Goal: Task Accomplishment & Management: Manage account settings

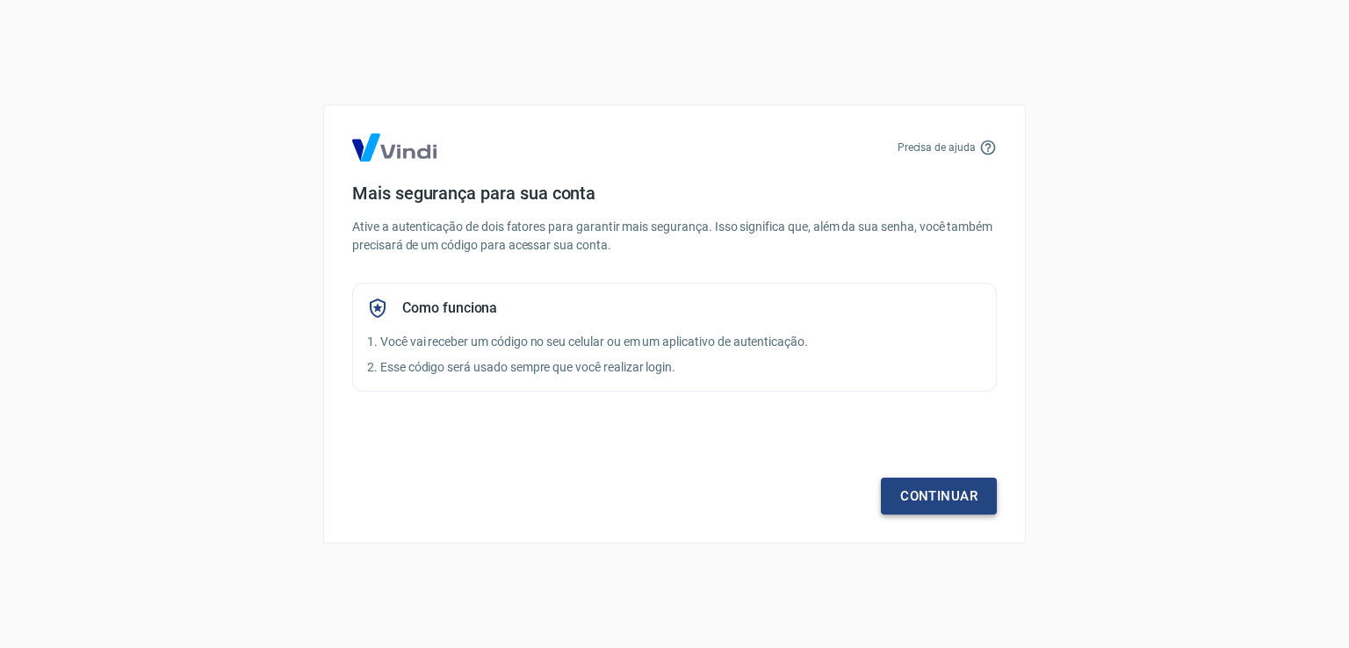
click at [931, 486] on link "Continuar" at bounding box center [939, 496] width 116 height 37
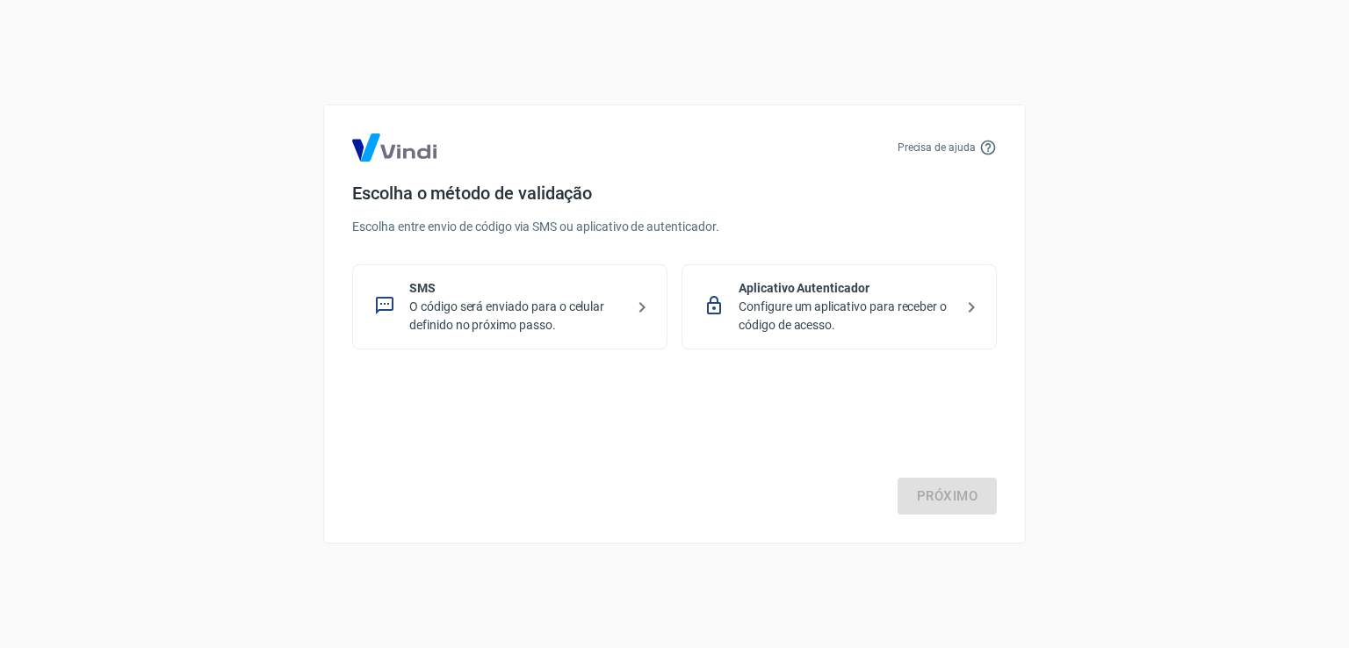
click at [829, 300] on p "Configure um aplicativo para receber o código de acesso." at bounding box center [846, 316] width 215 height 37
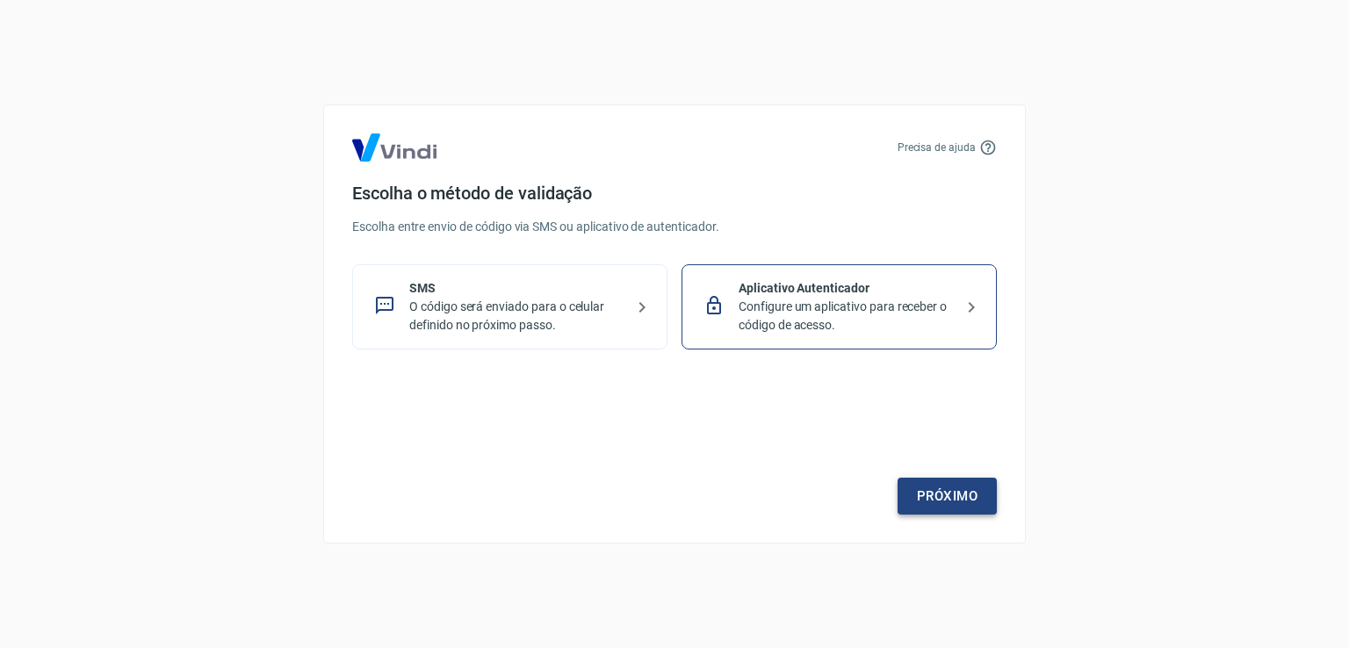
click at [982, 503] on link "Próximo" at bounding box center [946, 496] width 99 height 37
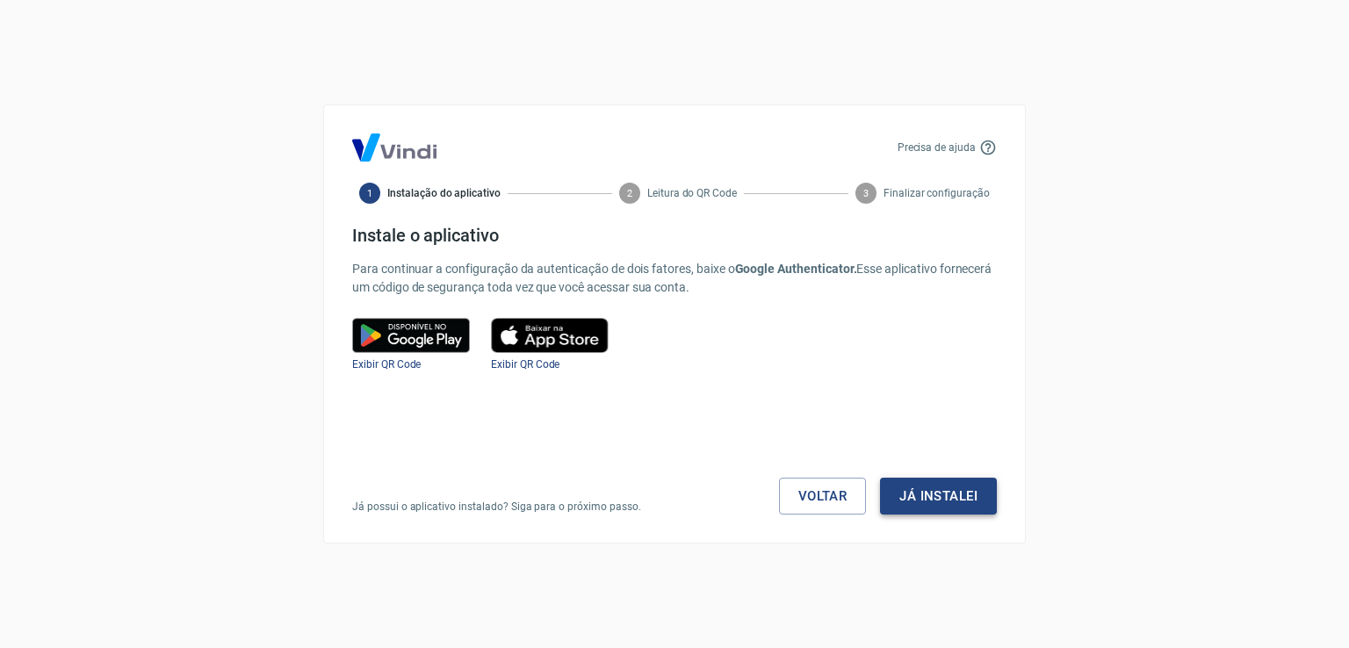
click at [935, 493] on button "Já instalei" at bounding box center [938, 496] width 117 height 37
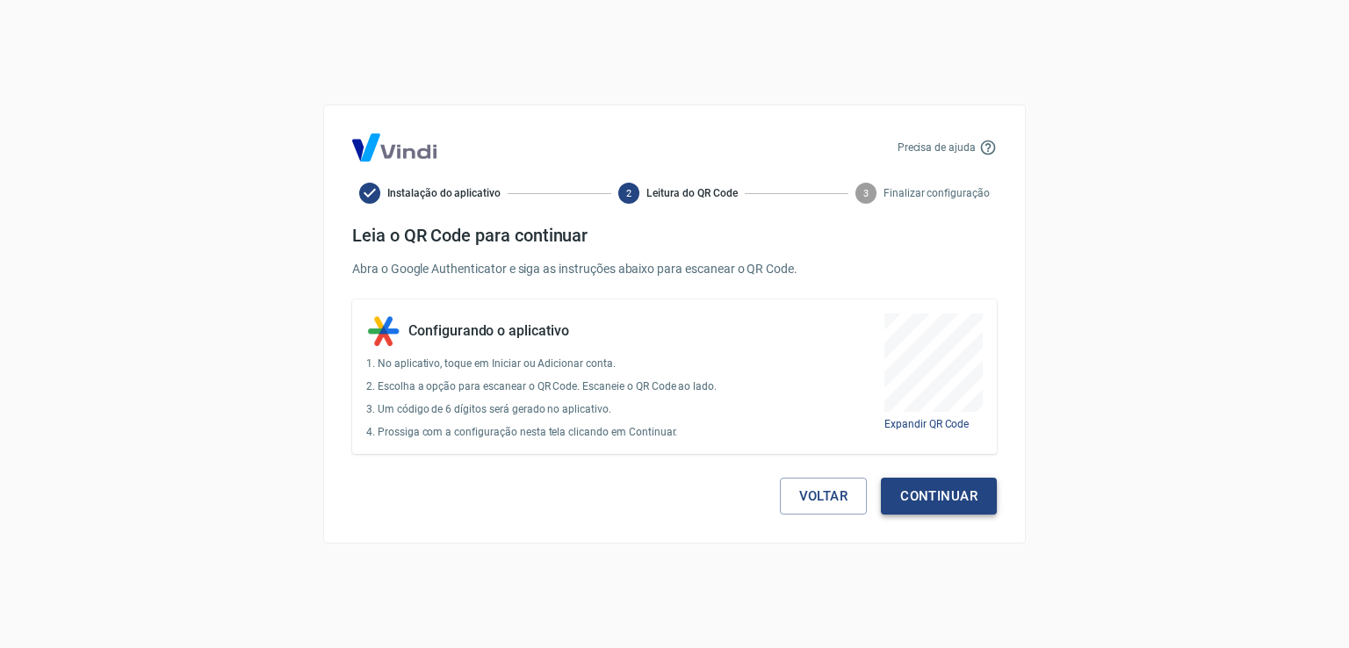
click at [941, 494] on button "Continuar" at bounding box center [939, 496] width 116 height 37
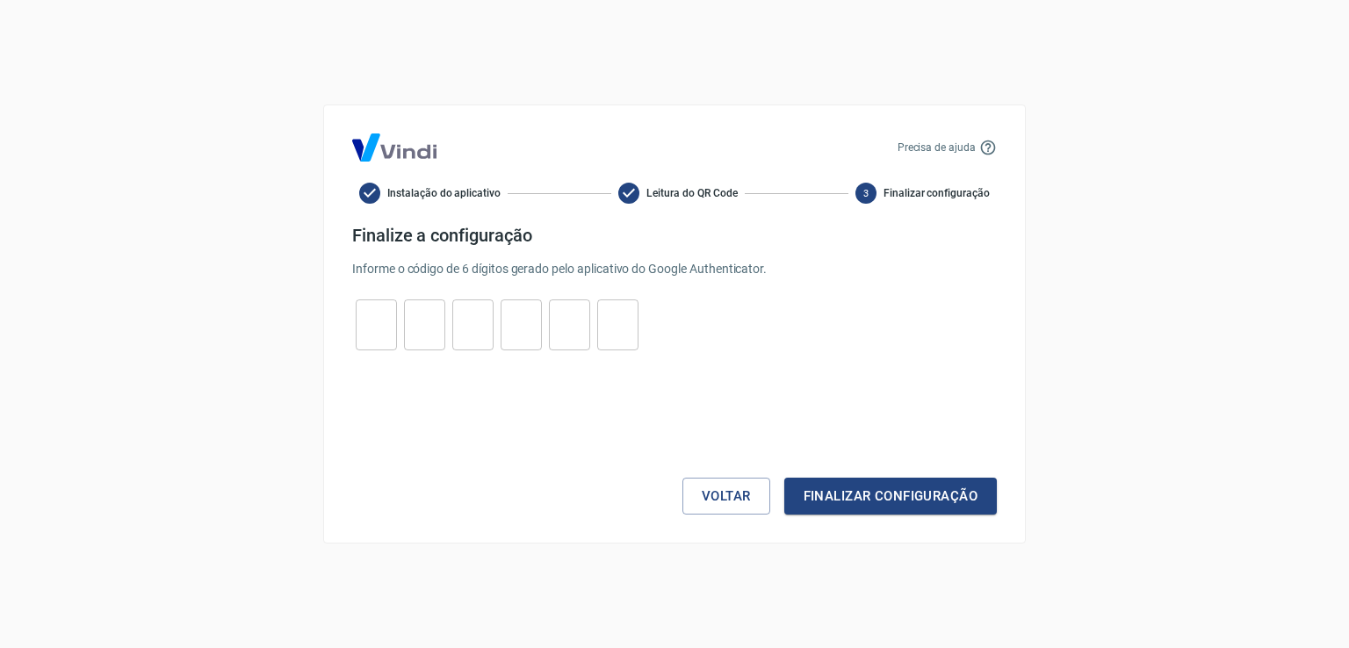
click at [379, 323] on input "tel" at bounding box center [376, 325] width 41 height 38
type input "0"
type input "7"
type input "3"
type input "0"
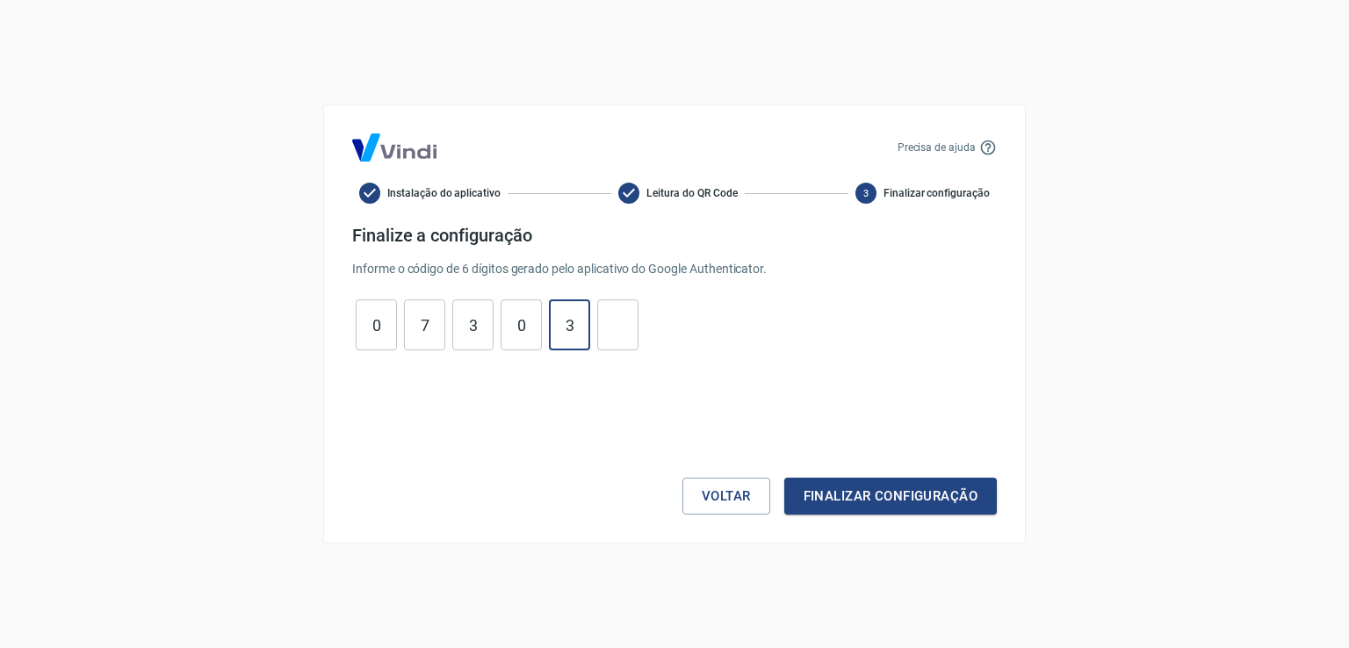
type input "3"
click at [919, 510] on button "Finalizar configuração" at bounding box center [890, 496] width 213 height 37
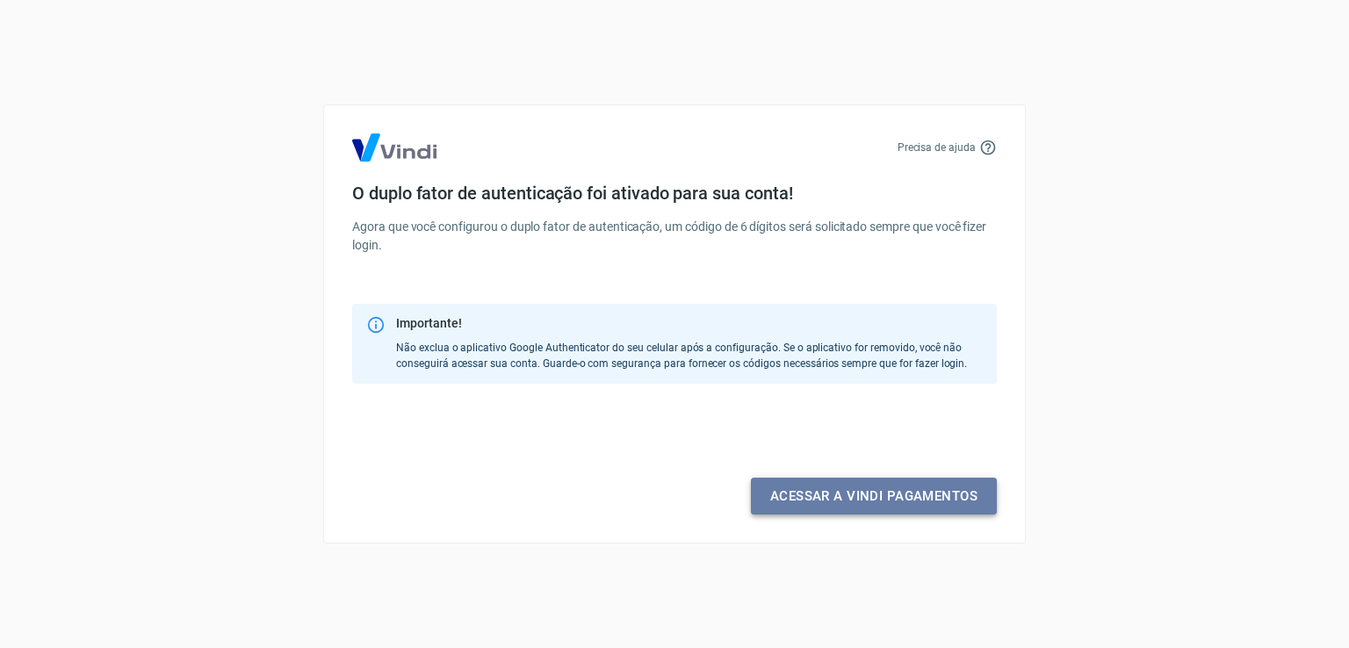
click at [926, 501] on link "Acessar a Vindi pagamentos" at bounding box center [874, 496] width 246 height 37
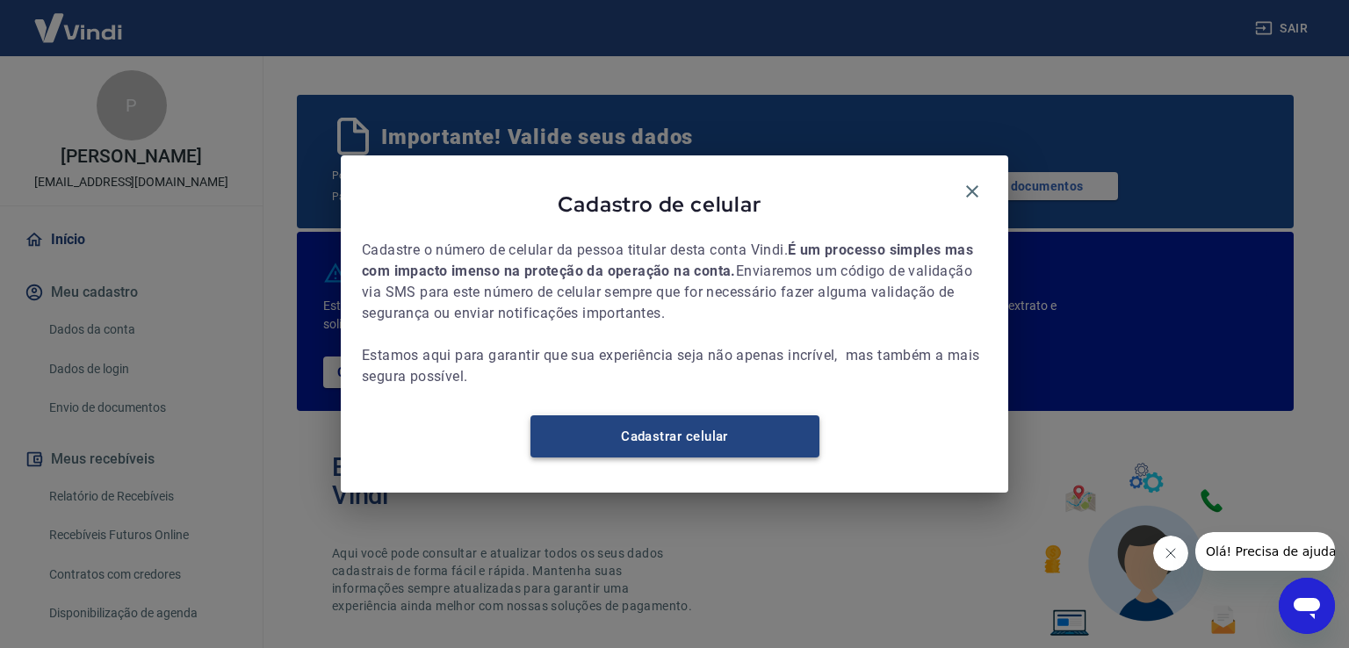
click at [686, 450] on link "Cadastrar celular" at bounding box center [674, 436] width 289 height 42
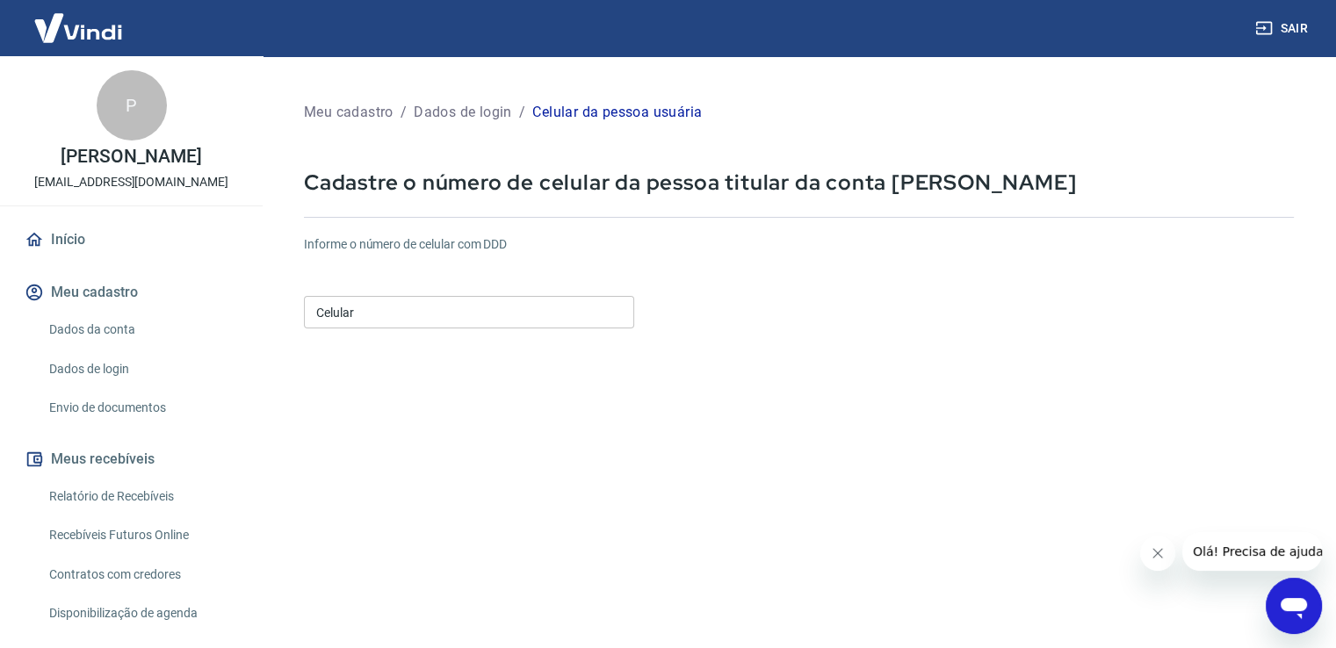
click at [430, 322] on input "Celular" at bounding box center [469, 312] width 330 height 32
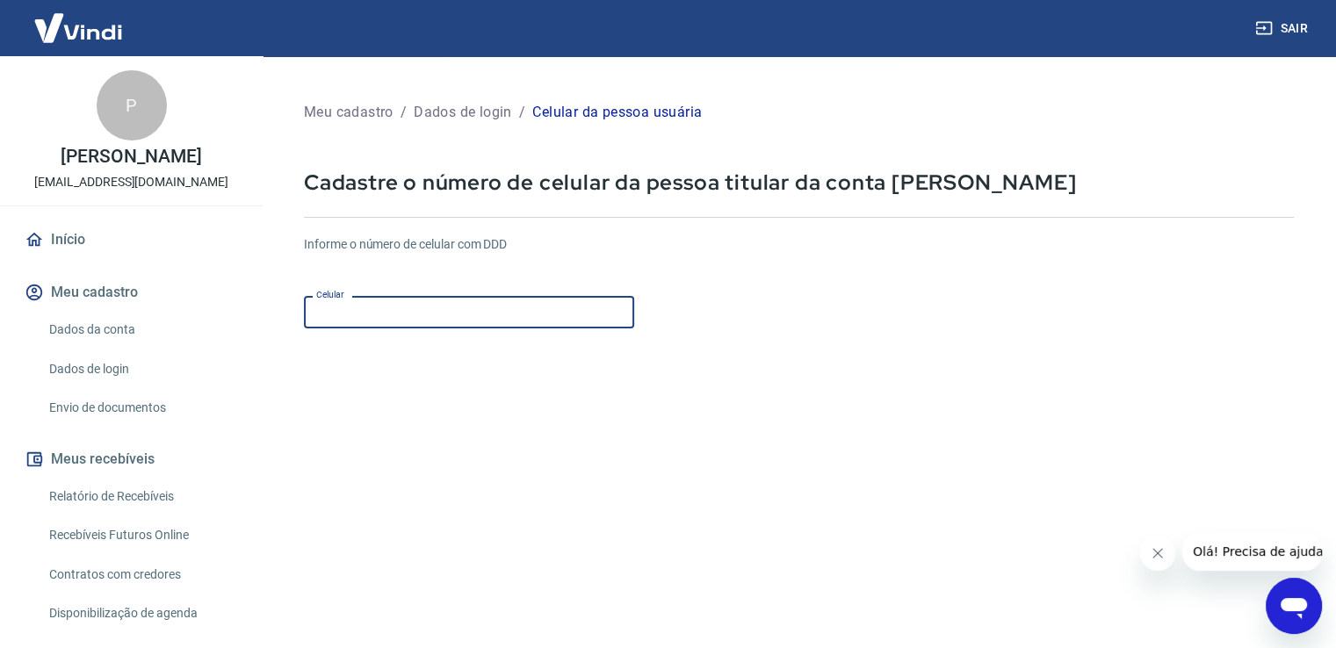
type input "(37) 99132-2835"
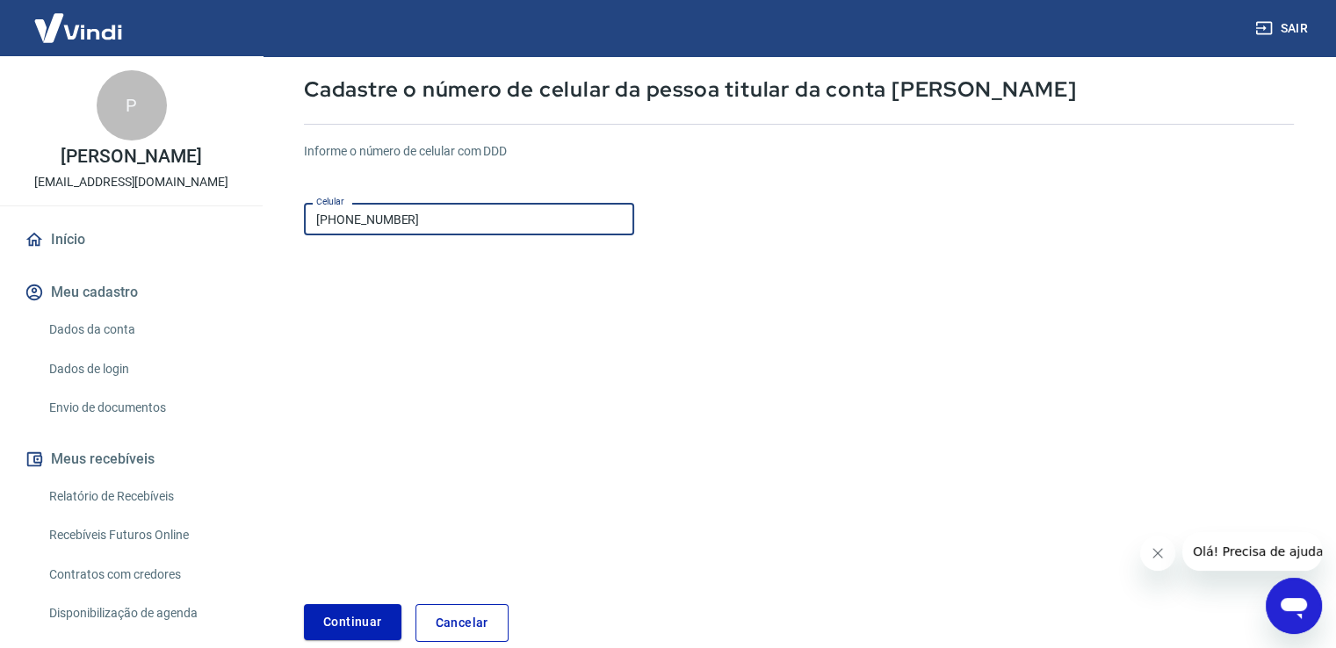
scroll to position [183, 0]
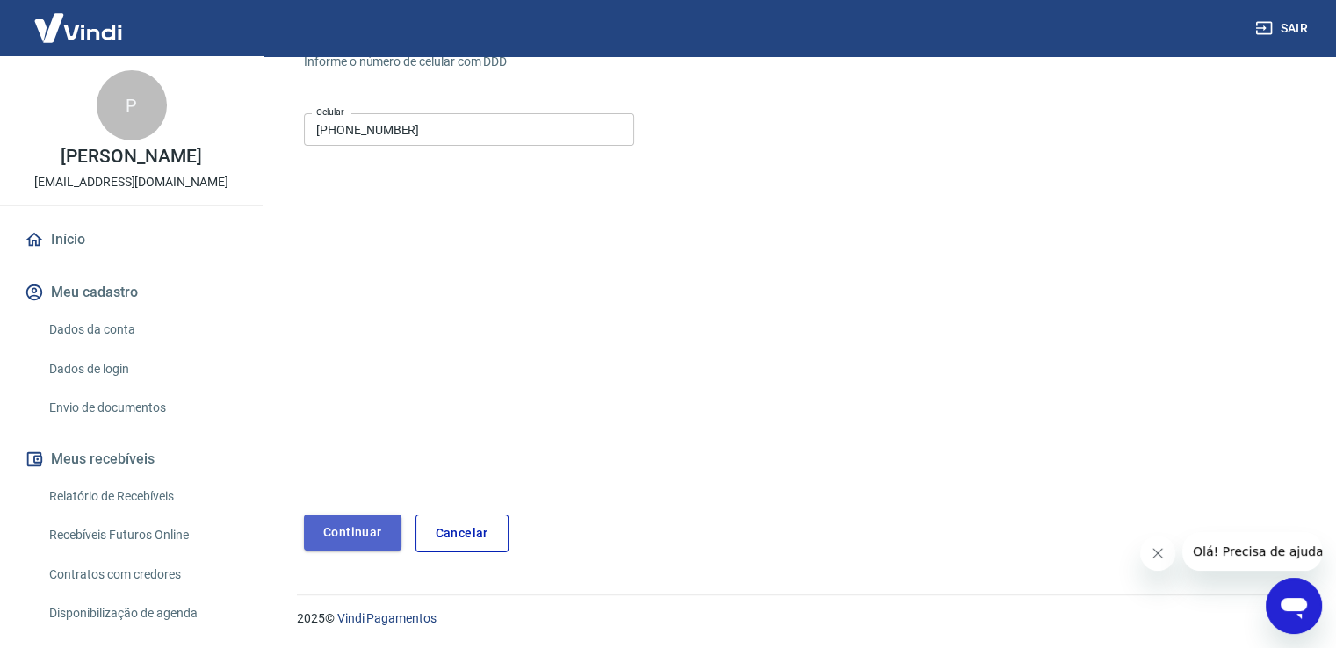
click at [348, 538] on button "Continuar" at bounding box center [352, 533] width 97 height 36
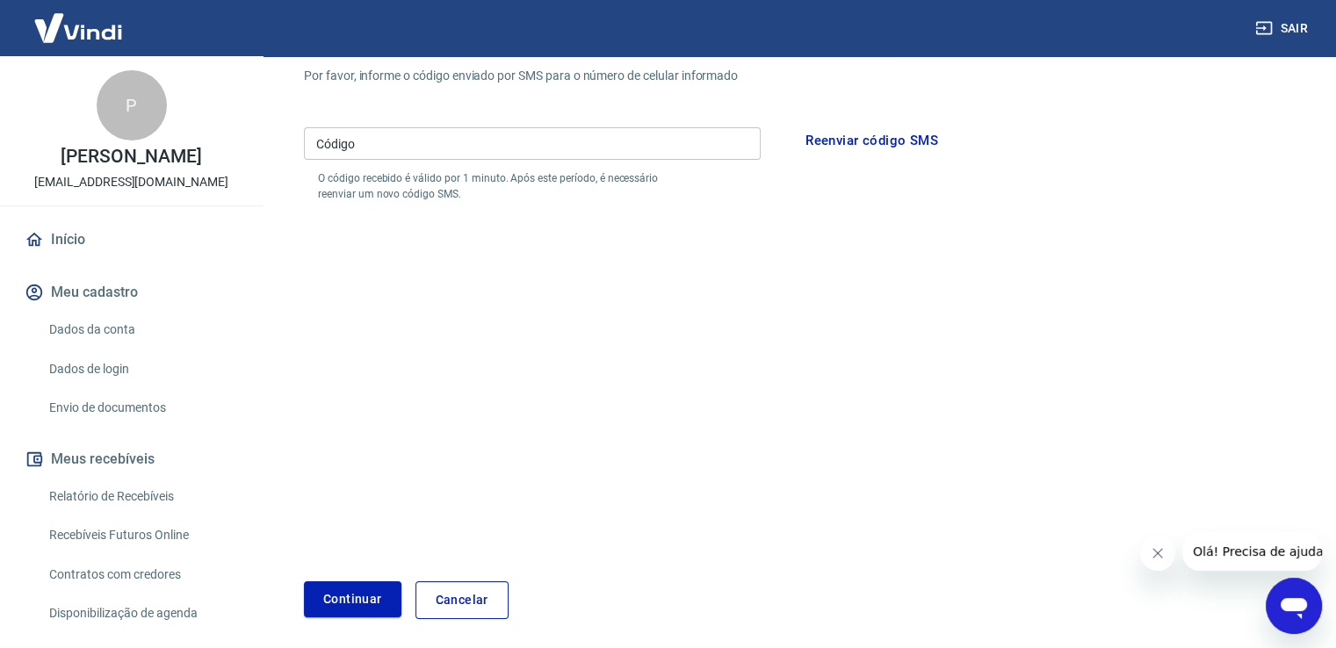
click at [464, 141] on input "Código" at bounding box center [532, 143] width 457 height 32
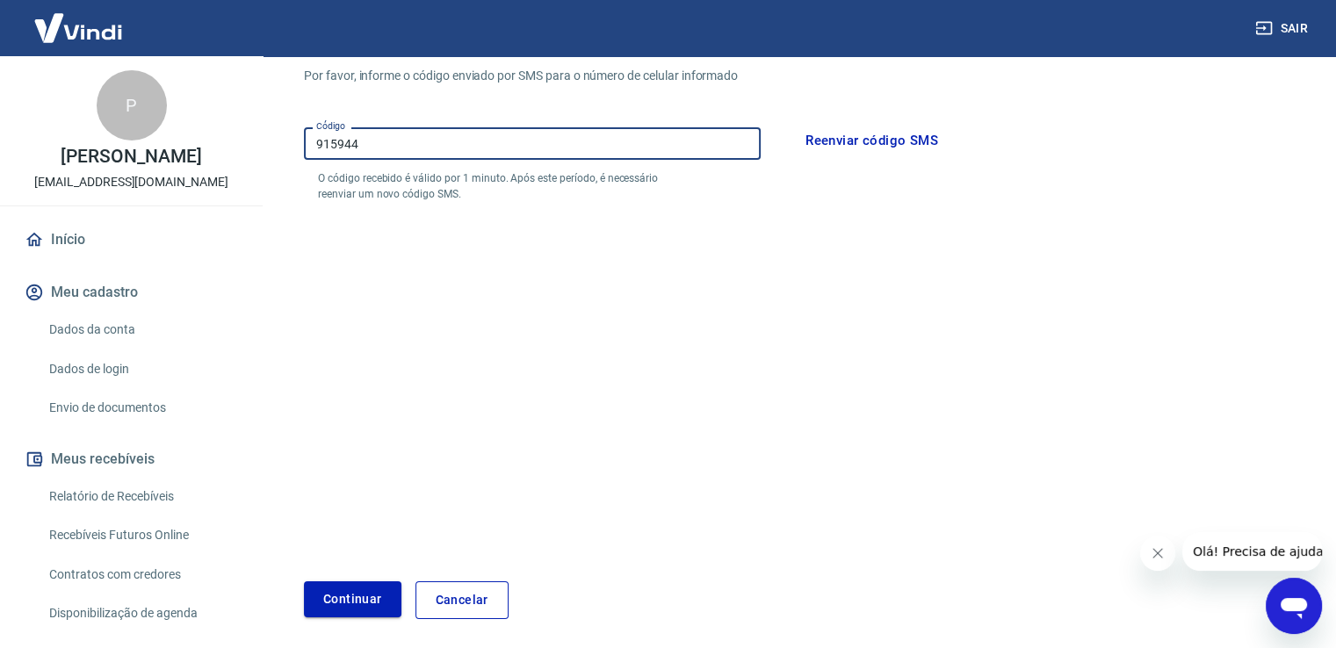
type input "915944"
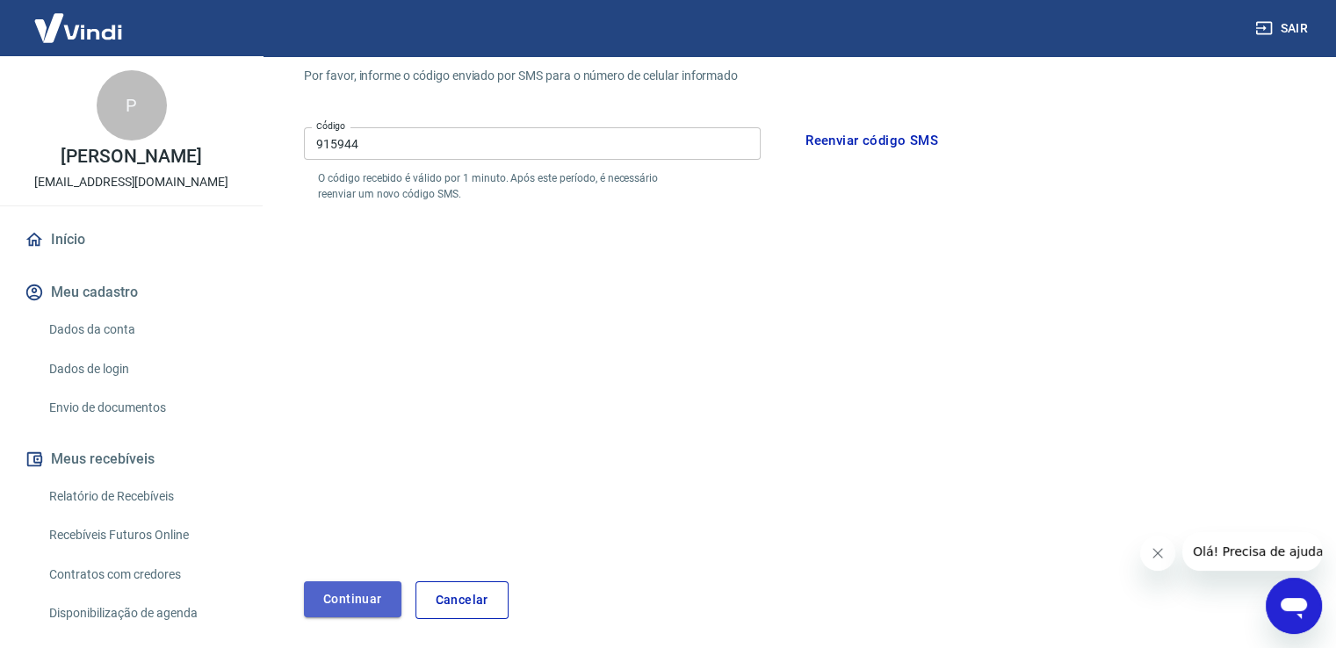
click at [330, 591] on button "Continuar" at bounding box center [352, 599] width 97 height 36
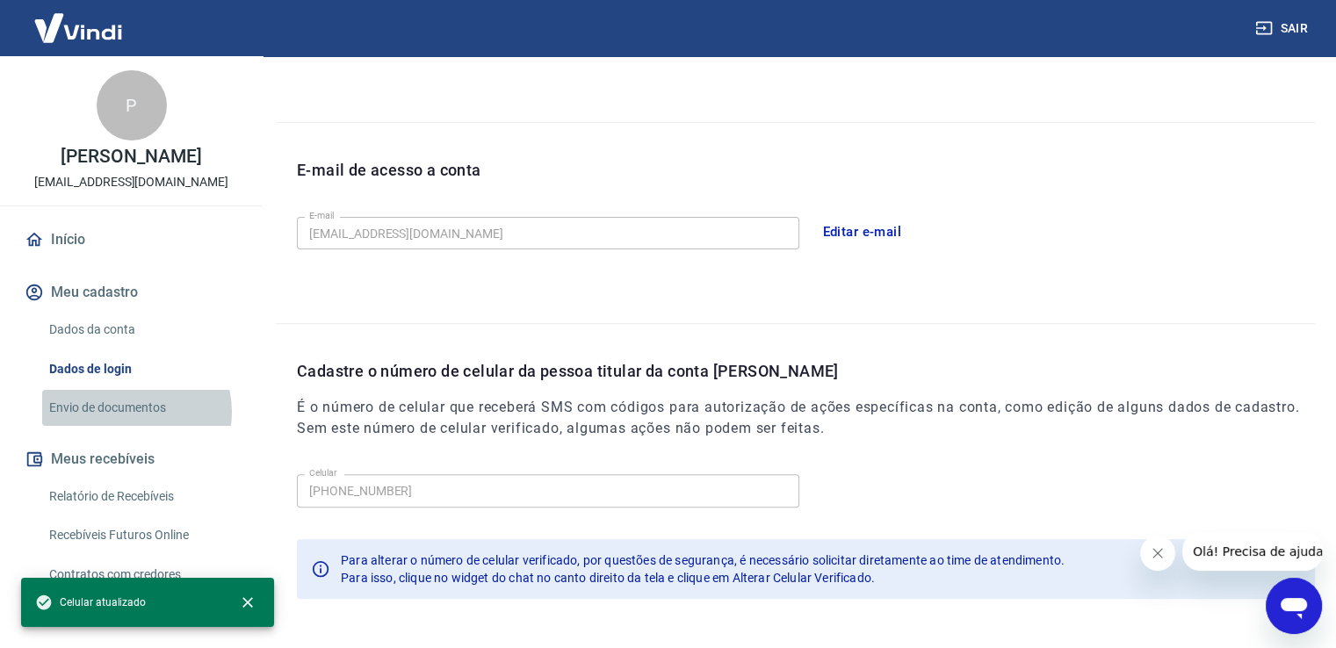
click at [133, 412] on link "Envio de documentos" at bounding box center [141, 408] width 199 height 36
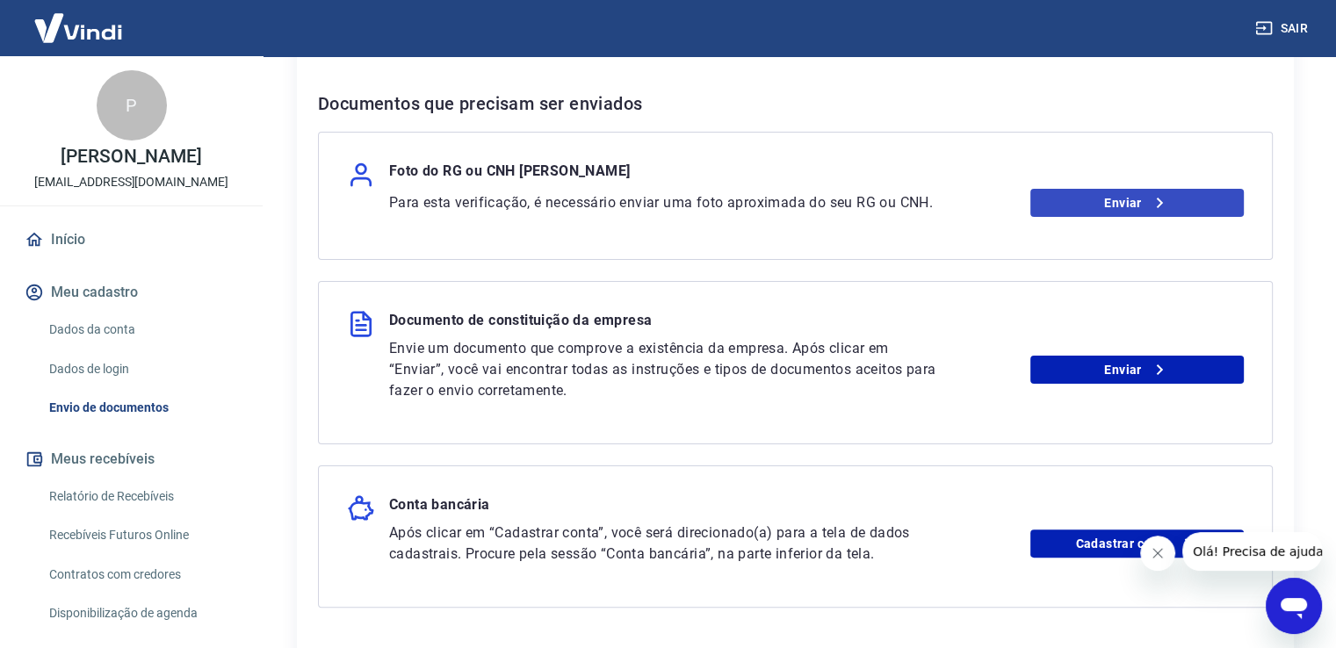
scroll to position [300, 0]
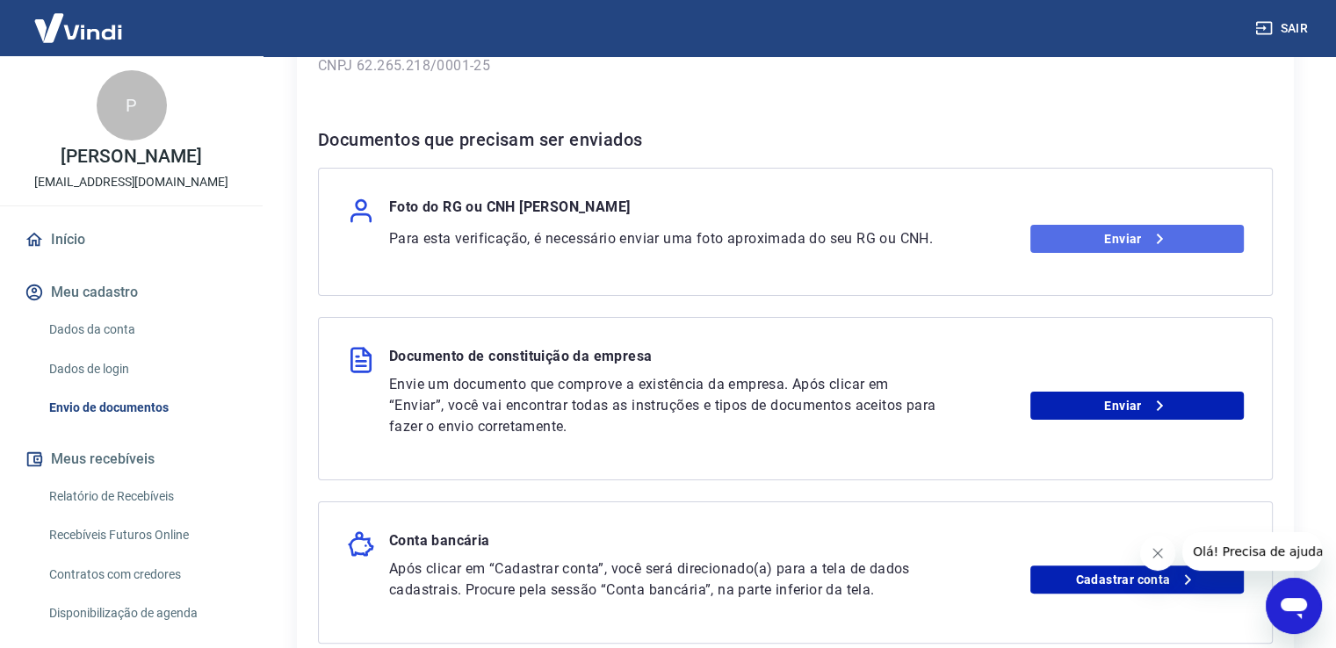
click at [1128, 237] on link "Enviar" at bounding box center [1136, 239] width 213 height 28
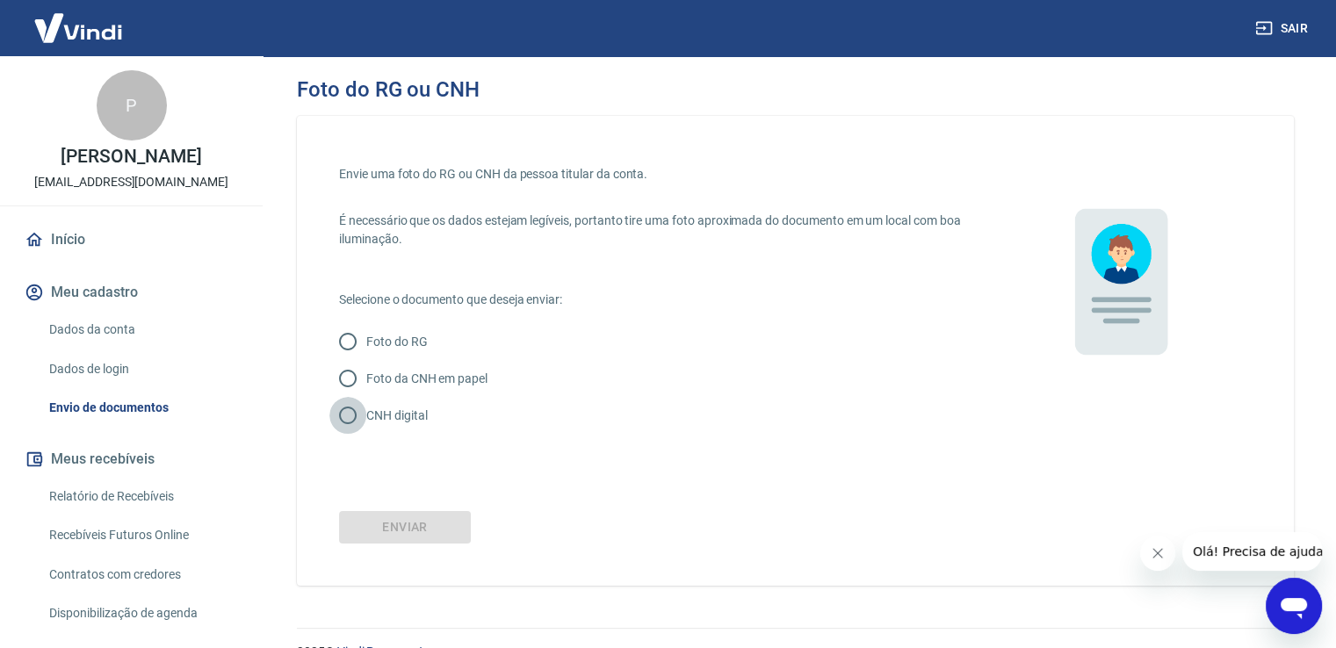
click at [349, 415] on input "CNH digital" at bounding box center [347, 415] width 37 height 37
radio input "true"
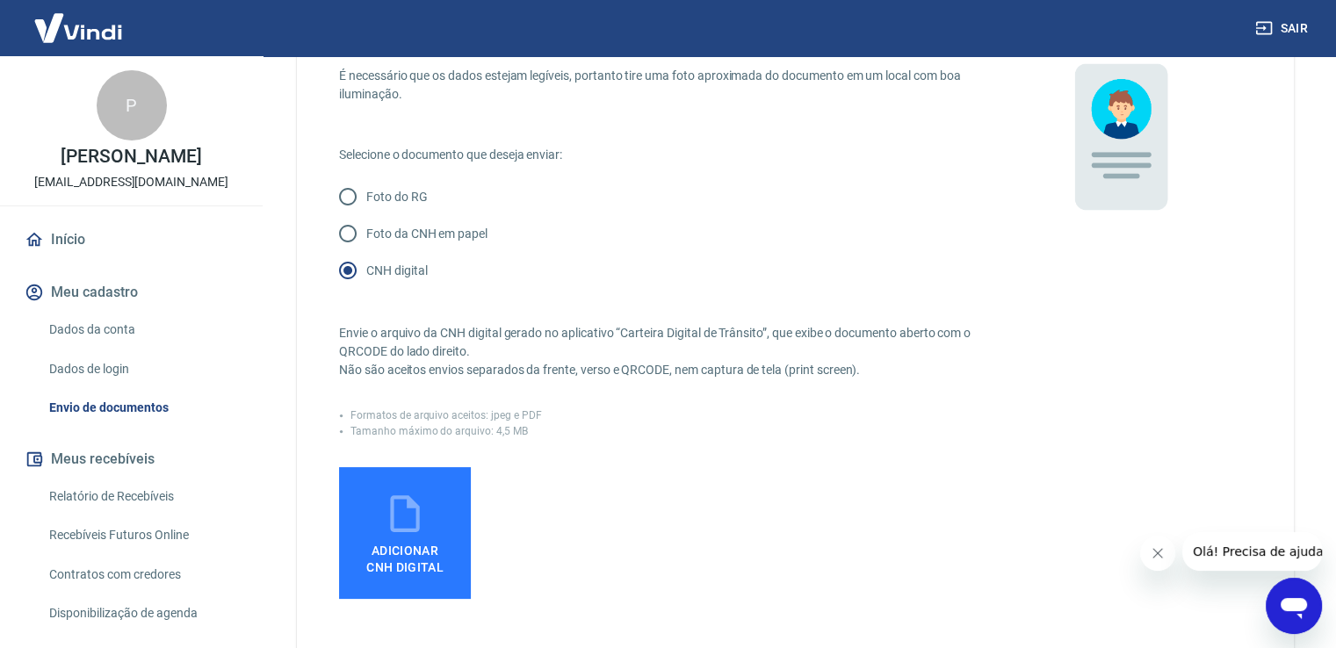
scroll to position [176, 0]
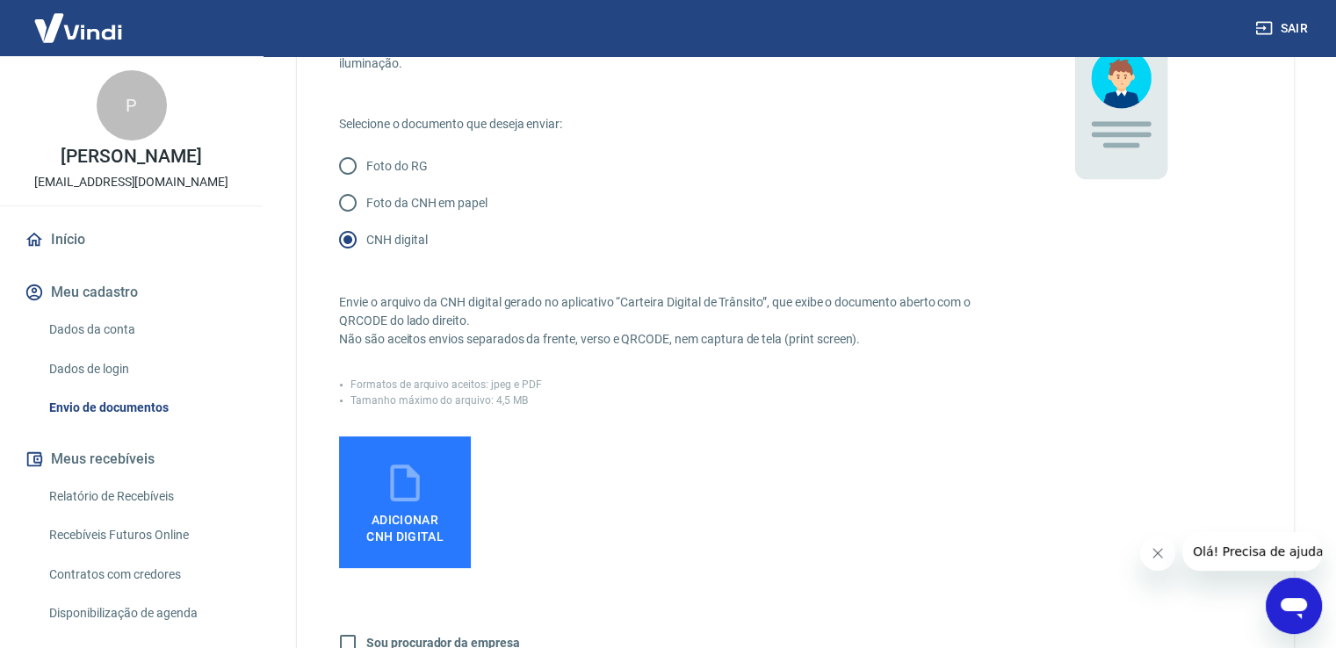
click at [407, 510] on span "Adicionar CNH Digital" at bounding box center [404, 525] width 91 height 40
click at [0, 0] on input "Adicionar CNH Digital" at bounding box center [0, 0] width 0 height 0
click at [346, 203] on input "Foto da CNH em papel" at bounding box center [347, 202] width 37 height 37
radio input "true"
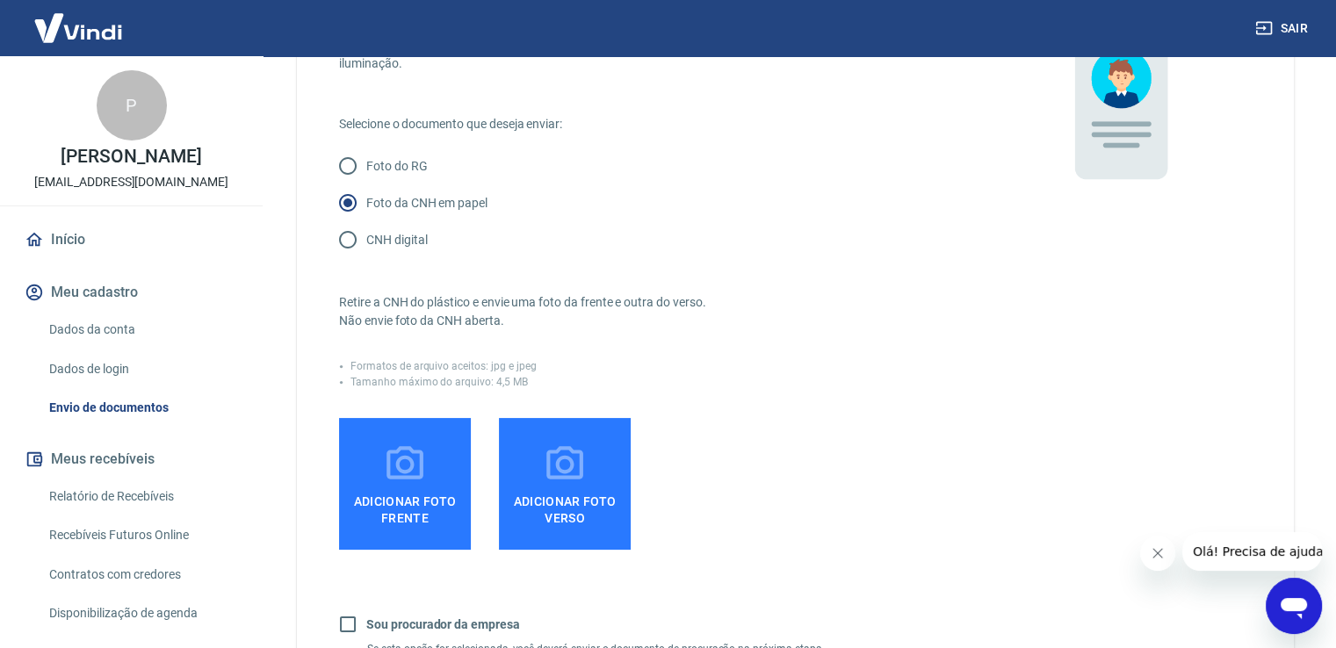
click at [404, 486] on span "Adicionar foto frente" at bounding box center [405, 506] width 118 height 40
click at [0, 0] on input "Adicionar foto frente" at bounding box center [0, 0] width 0 height 0
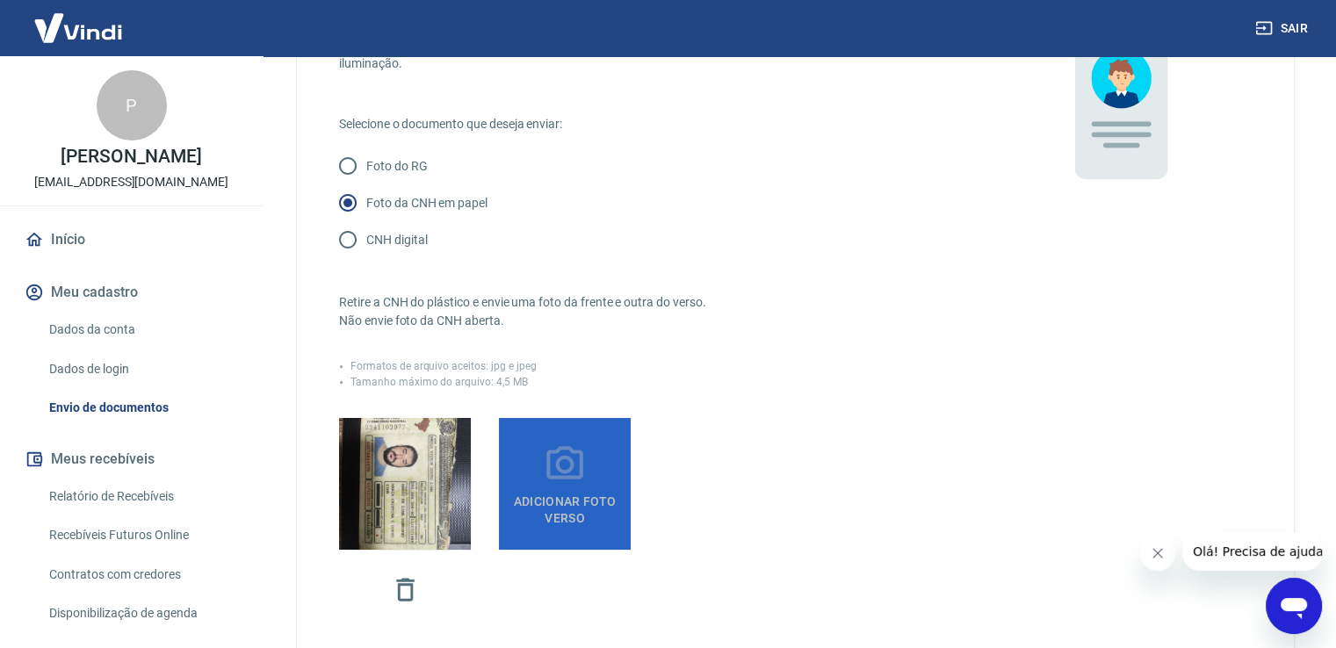
click at [559, 481] on icon at bounding box center [565, 465] width 44 height 44
click at [0, 0] on input "Adicionar foto verso" at bounding box center [0, 0] width 0 height 0
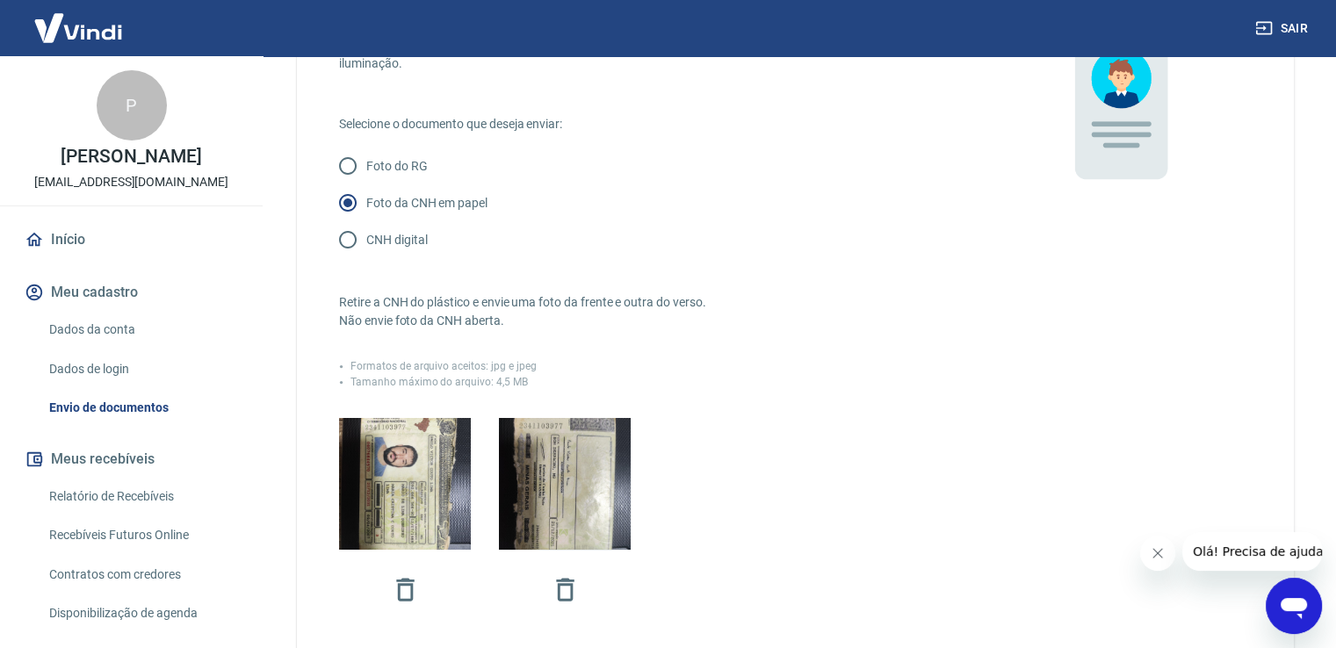
scroll to position [510, 0]
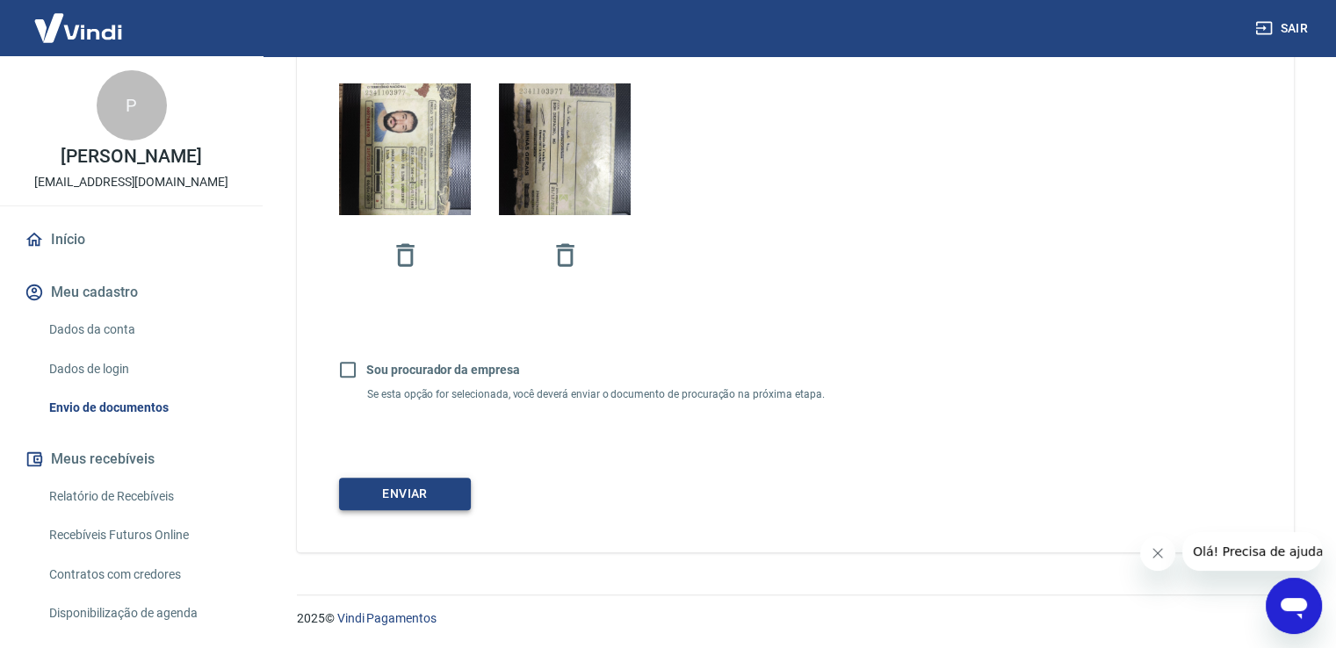
click at [403, 494] on button "Enviar" at bounding box center [405, 494] width 132 height 32
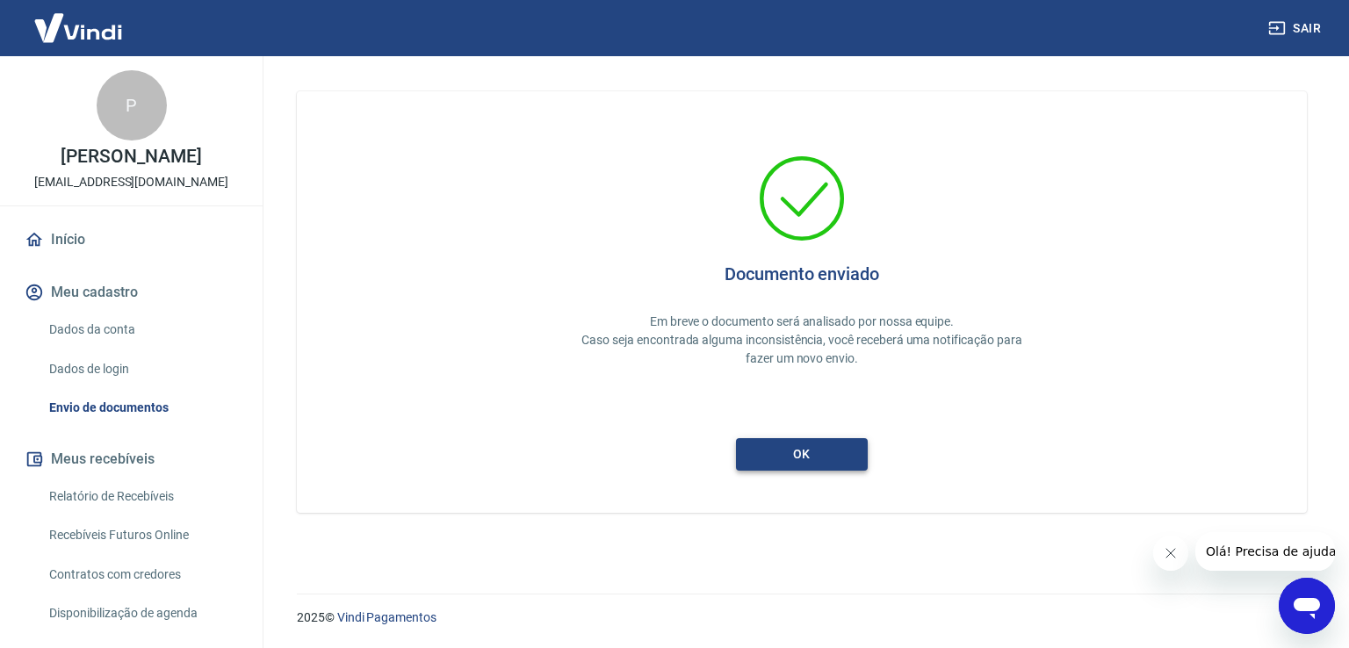
click at [843, 463] on button "ok" at bounding box center [802, 454] width 132 height 32
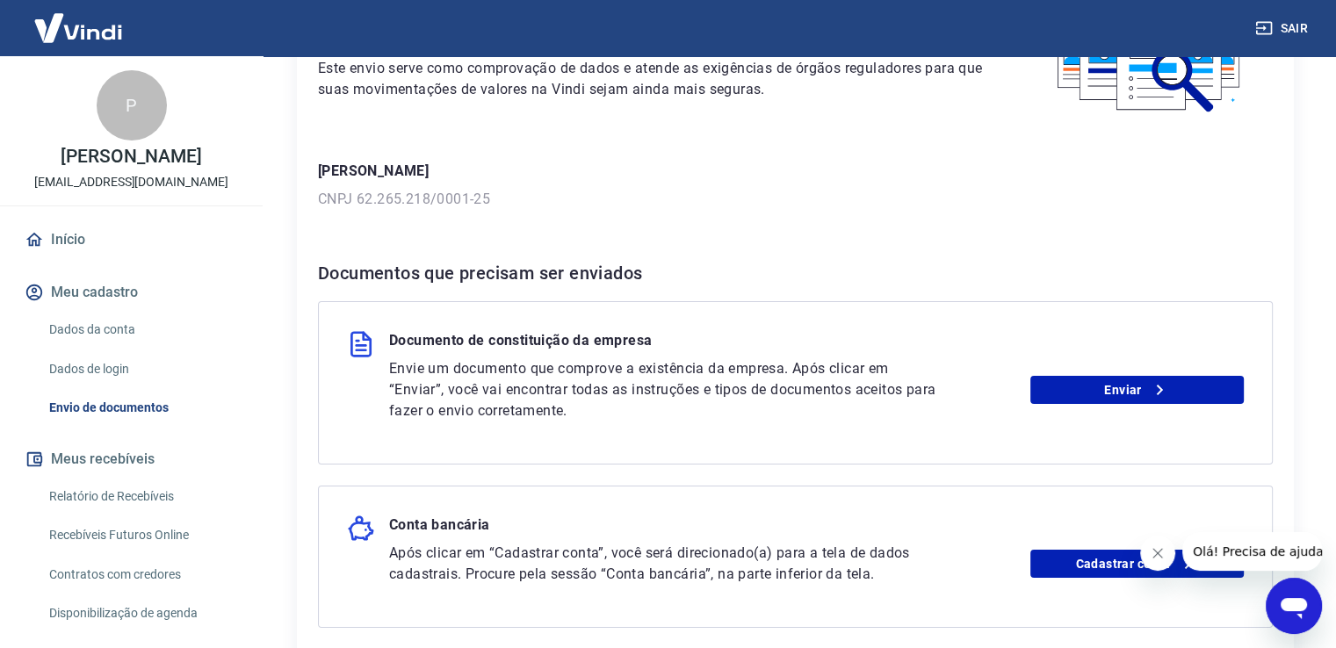
scroll to position [176, 0]
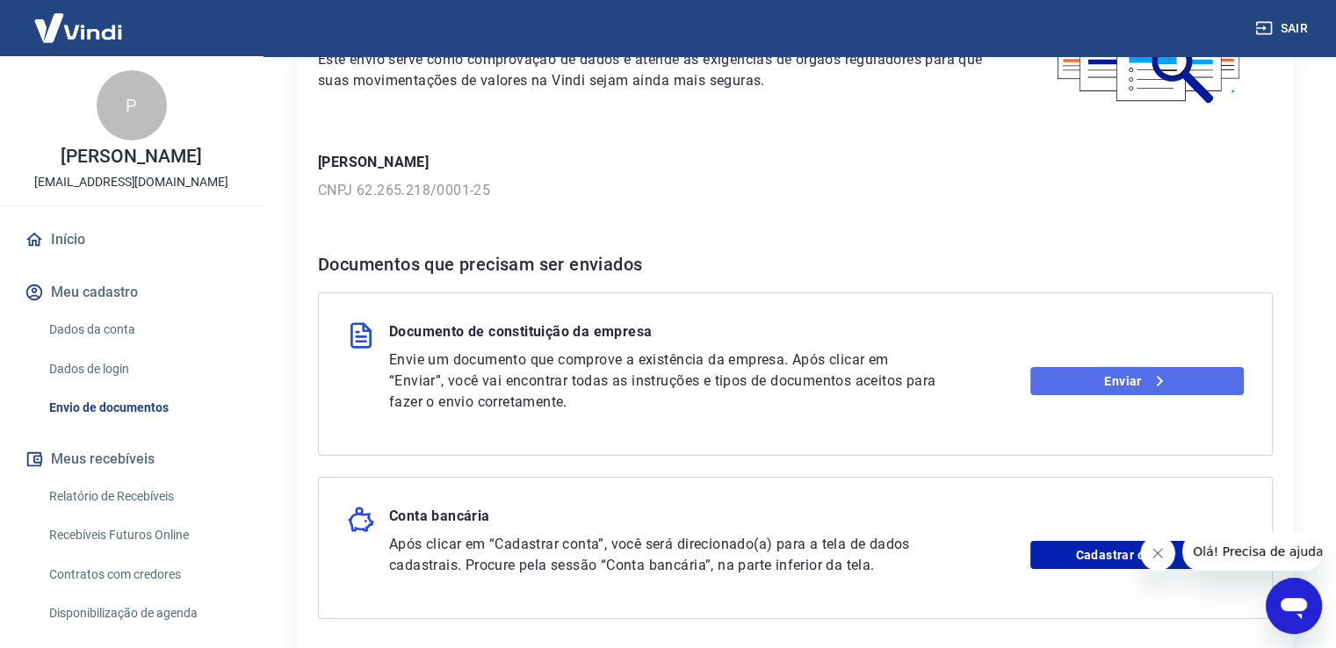
click at [1160, 382] on icon at bounding box center [1159, 381] width 21 height 21
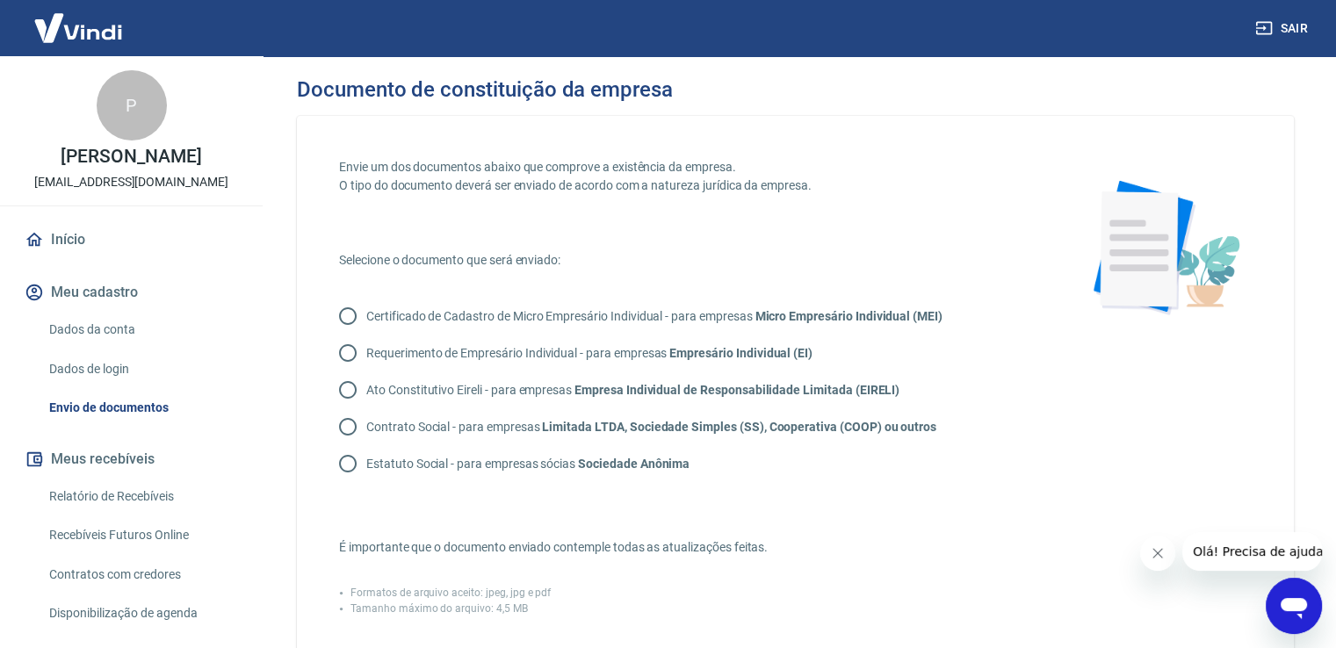
click at [351, 318] on input "Certificado de Cadastro de Micro Empresário Individual - para empresas Micro Em…" at bounding box center [347, 316] width 37 height 37
radio input "true"
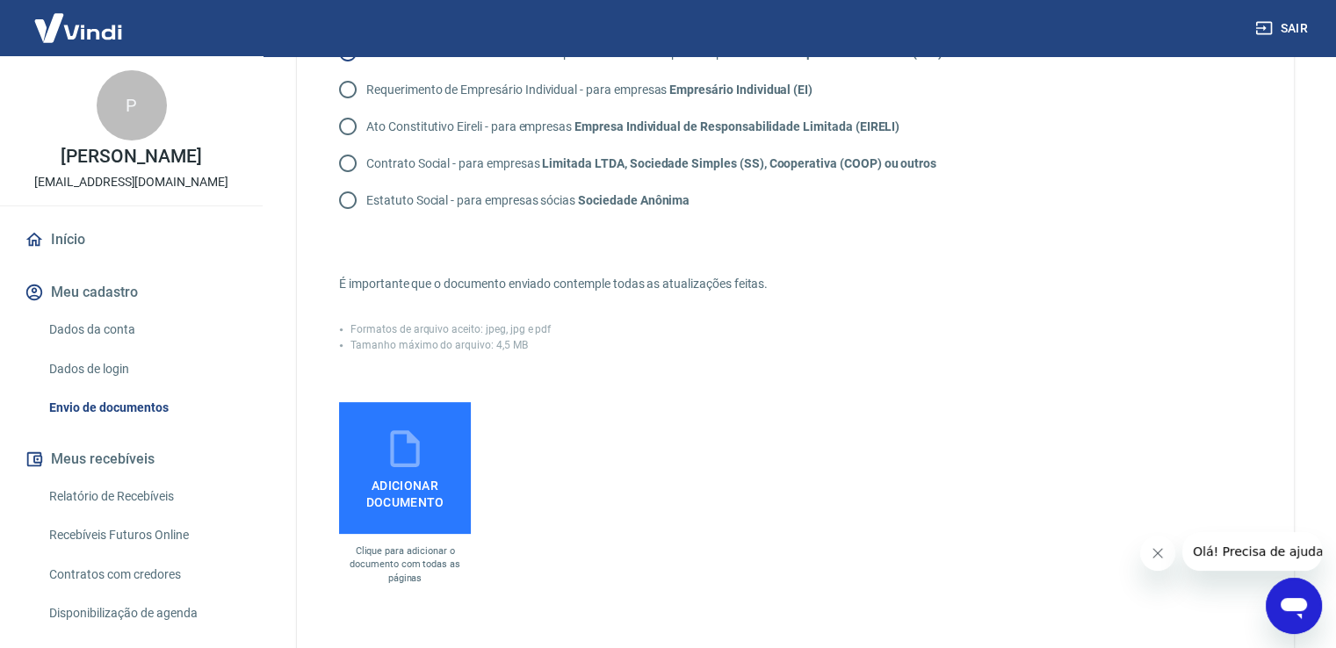
scroll to position [351, 0]
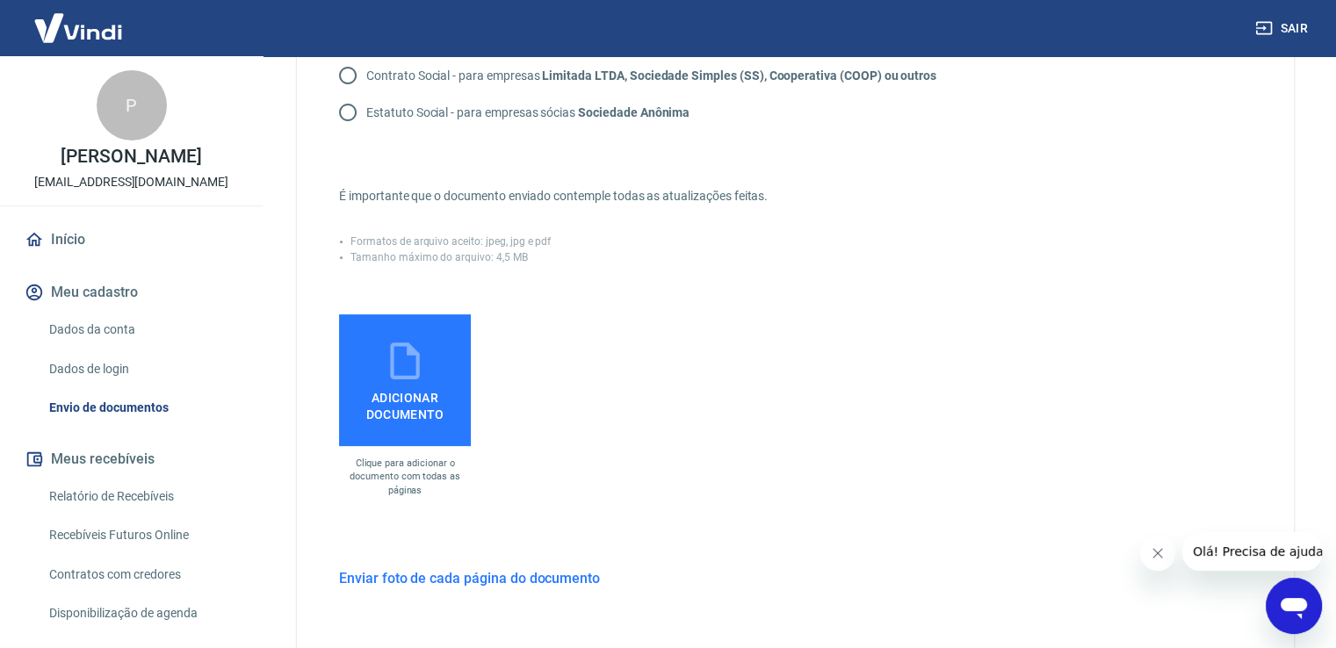
click at [416, 378] on icon at bounding box center [404, 360] width 29 height 37
click at [0, 0] on input "Adicionar documento" at bounding box center [0, 0] width 0 height 0
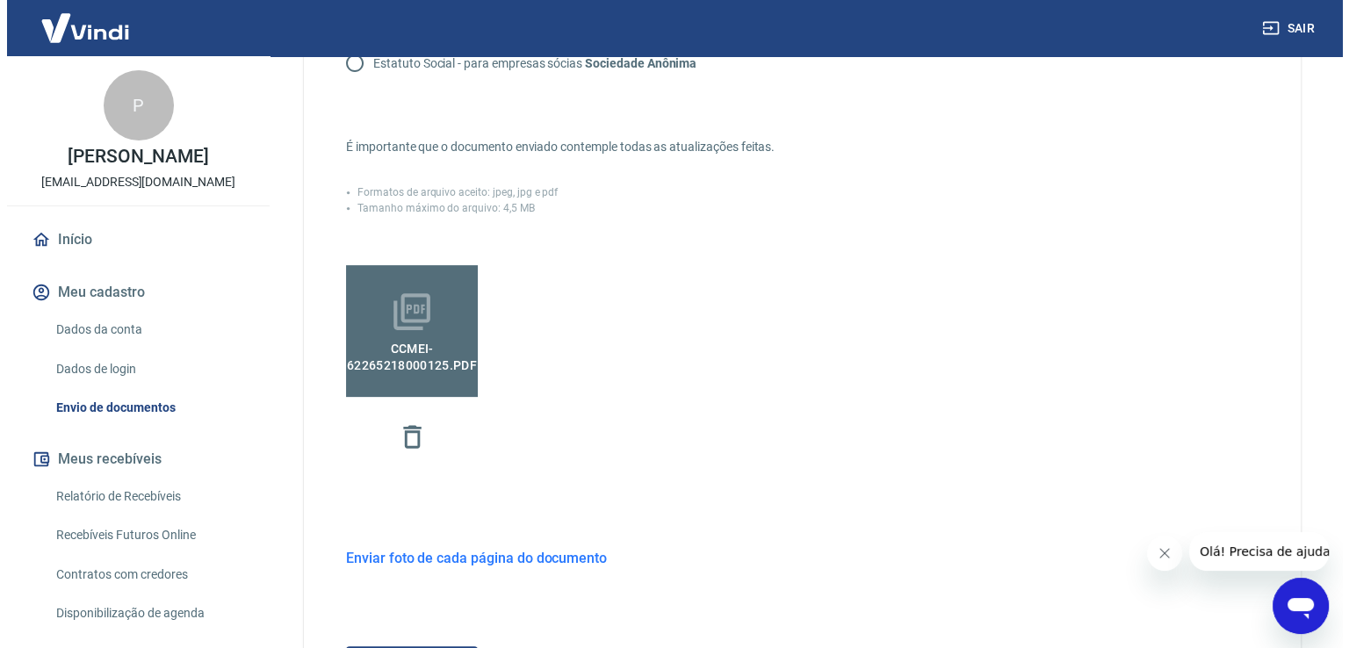
scroll to position [569, 0]
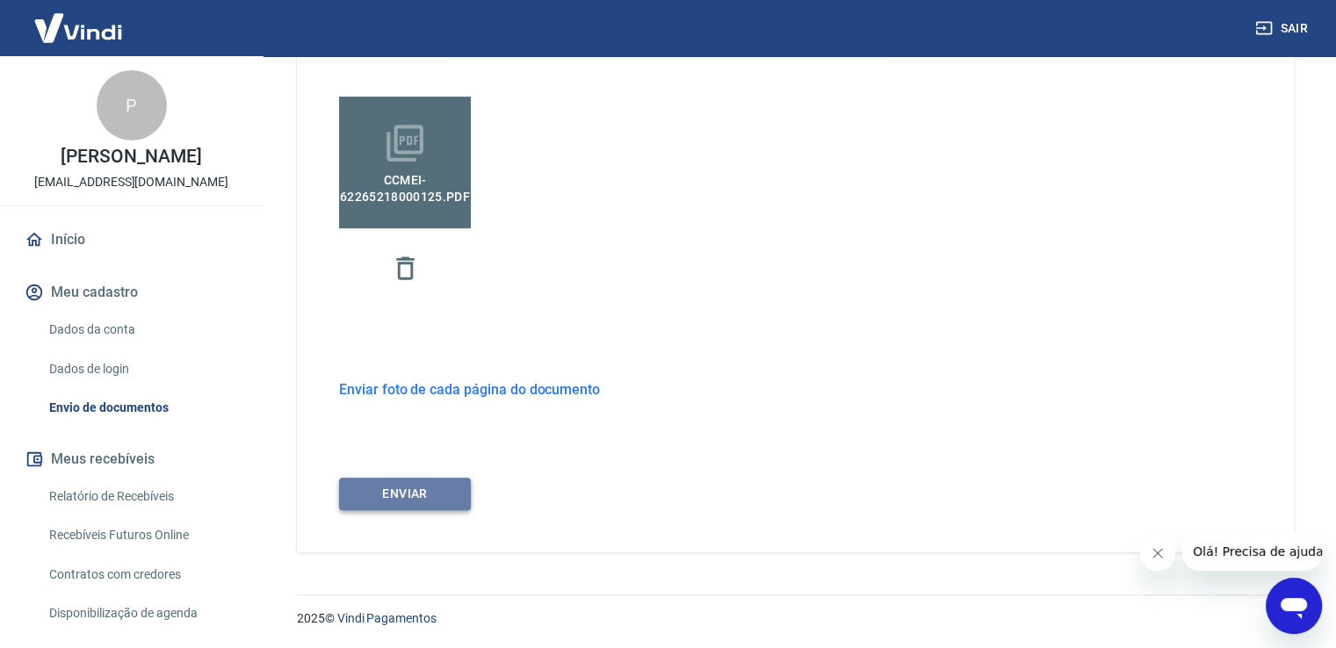
click at [400, 495] on button "ENVIAR" at bounding box center [405, 494] width 132 height 32
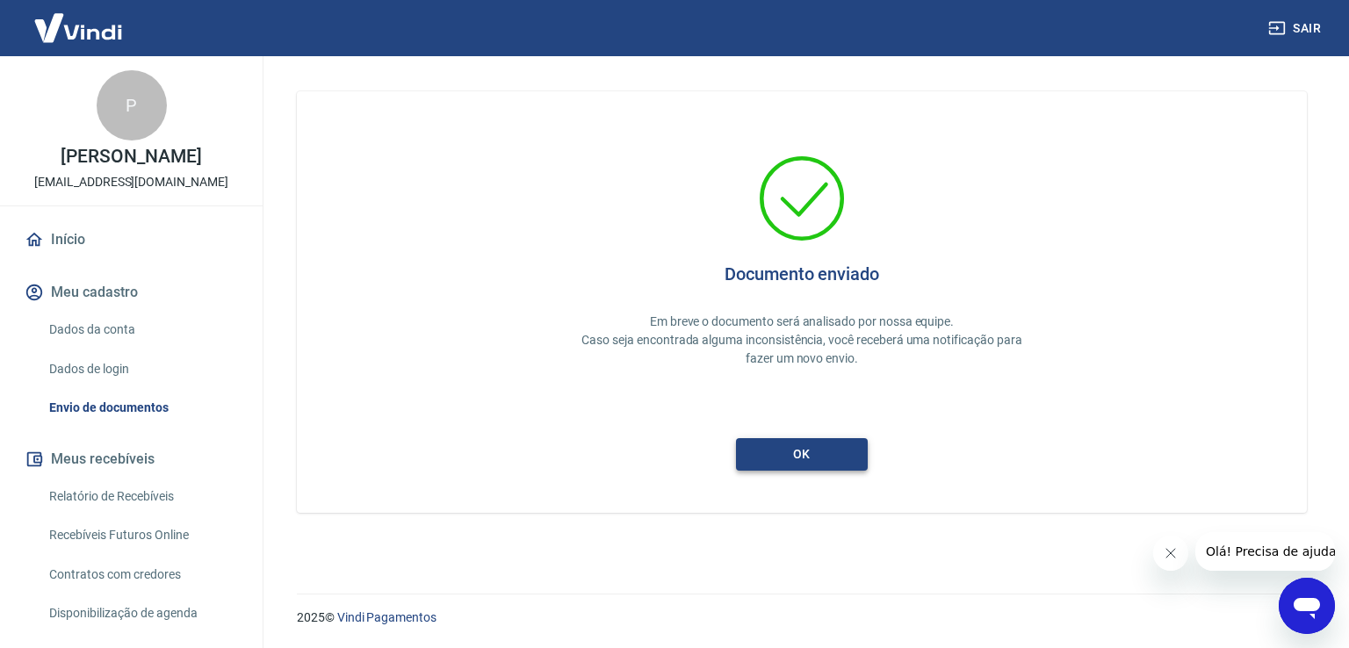
click at [809, 458] on button "ok" at bounding box center [802, 454] width 132 height 32
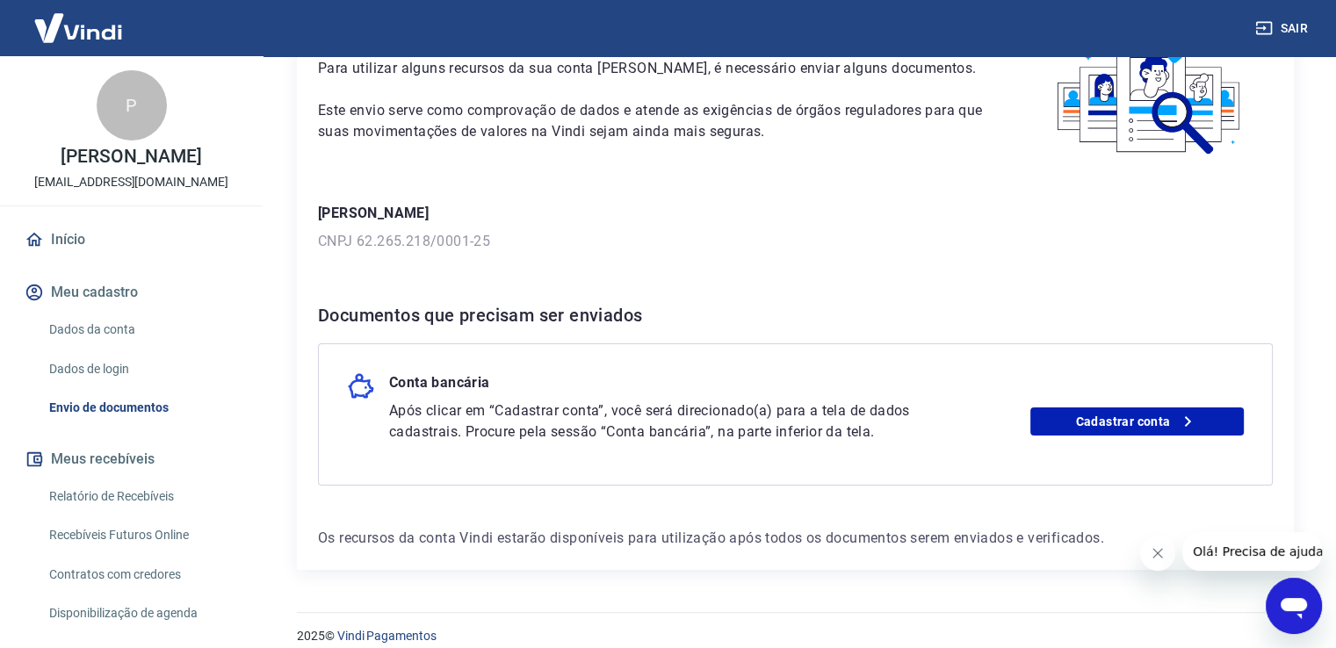
scroll to position [143, 0]
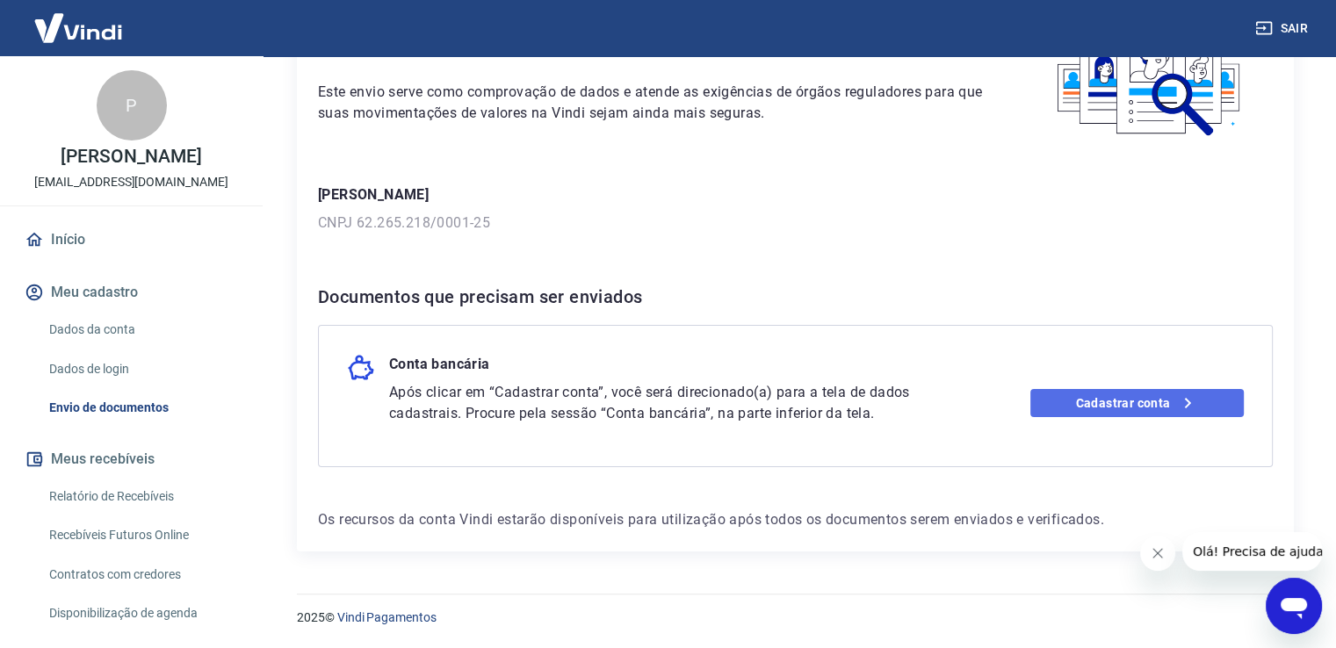
click at [1117, 401] on link "Cadastrar conta" at bounding box center [1136, 403] width 213 height 28
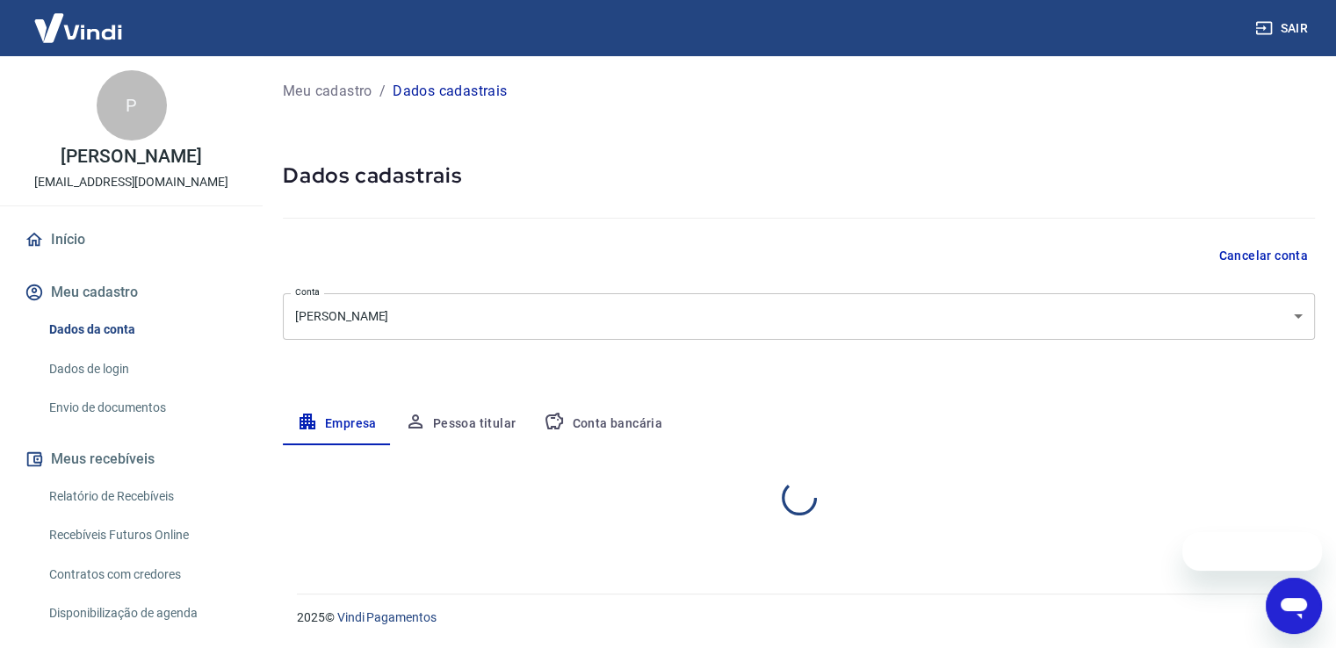
select select "MG"
select select "business"
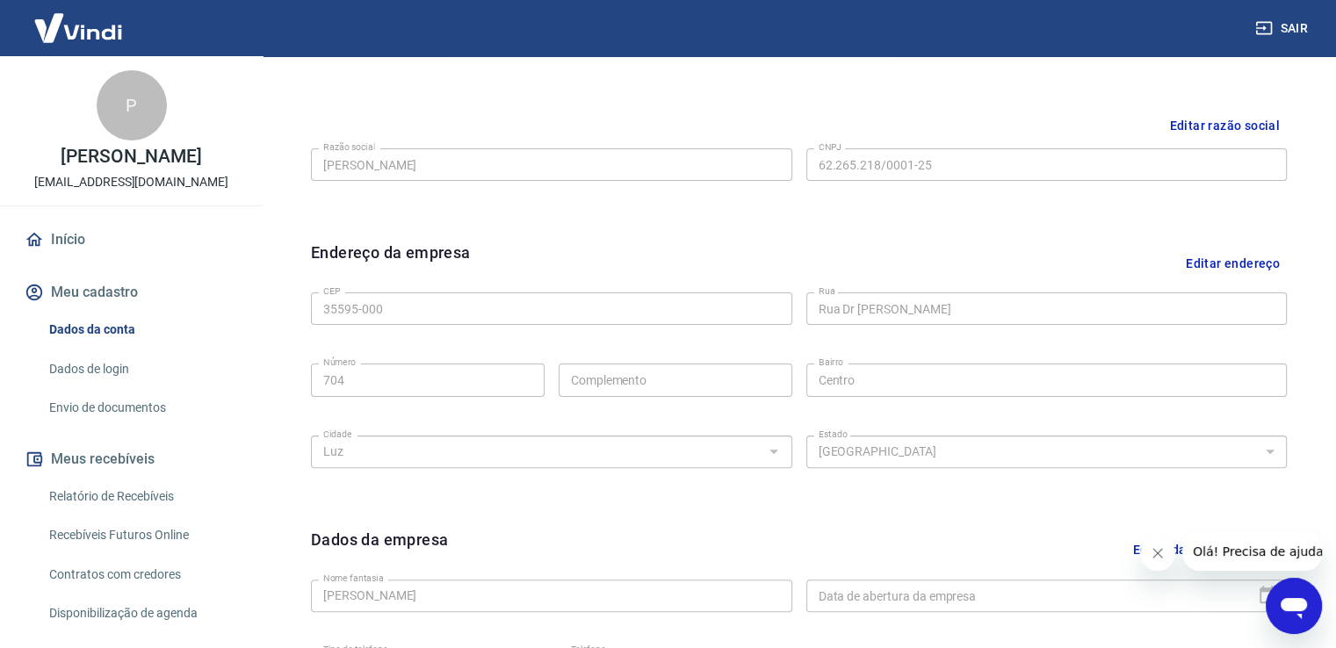
scroll to position [179, 0]
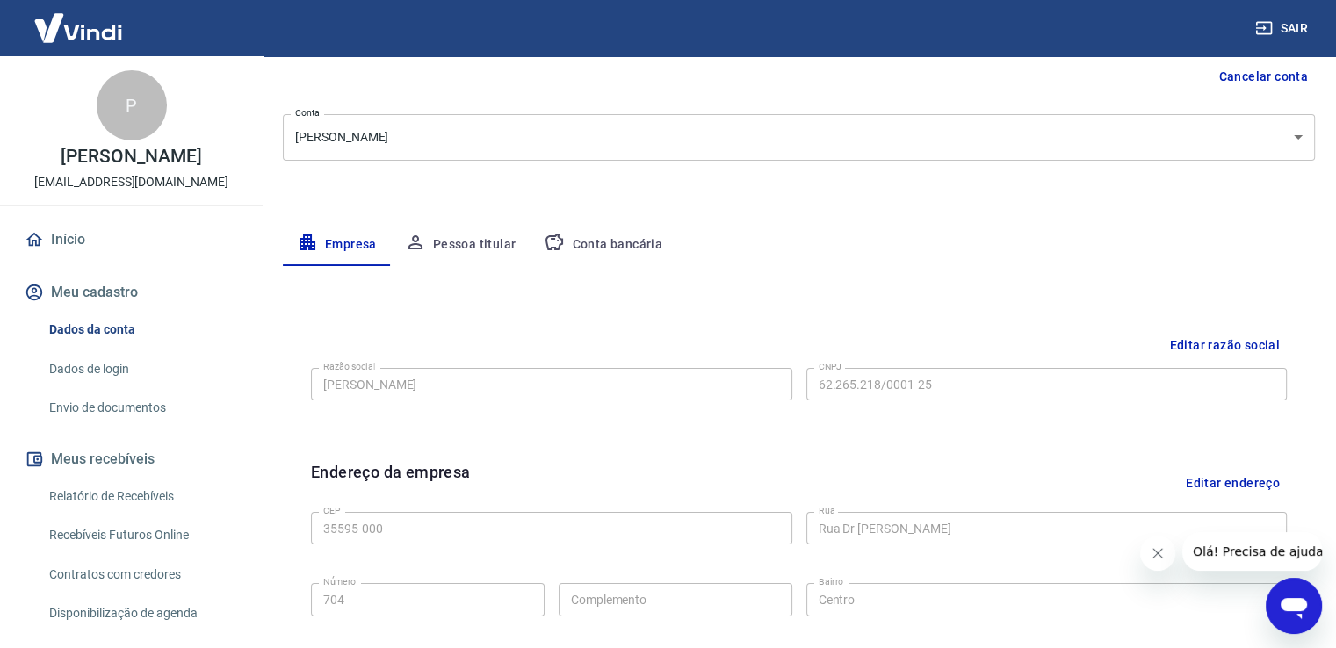
click at [467, 241] on button "Pessoa titular" at bounding box center [461, 245] width 140 height 42
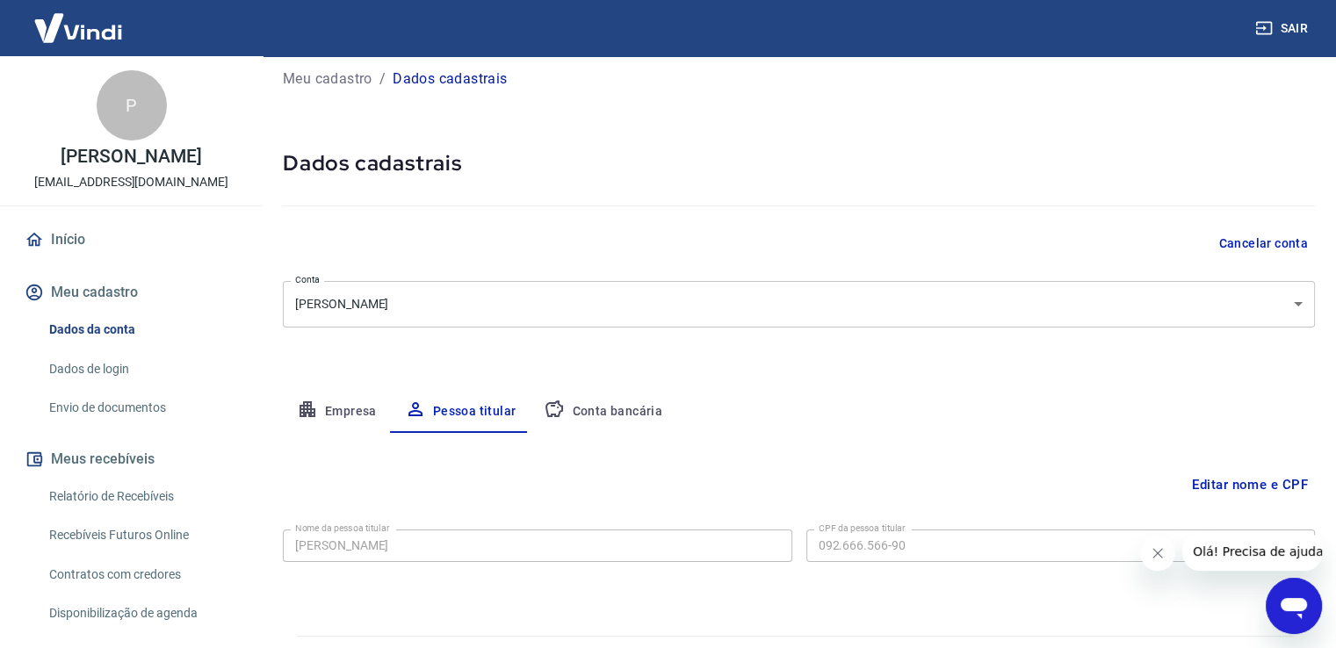
scroll to position [54, 0]
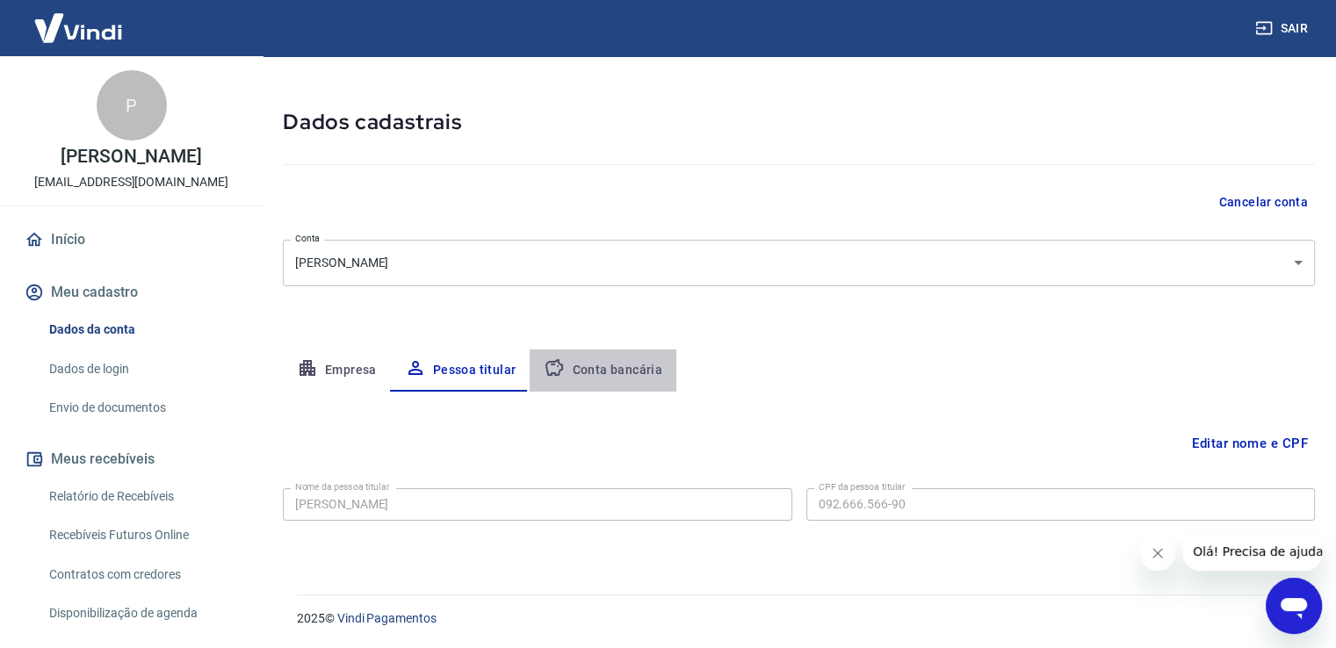
click at [617, 367] on button "Conta bancária" at bounding box center [603, 371] width 147 height 42
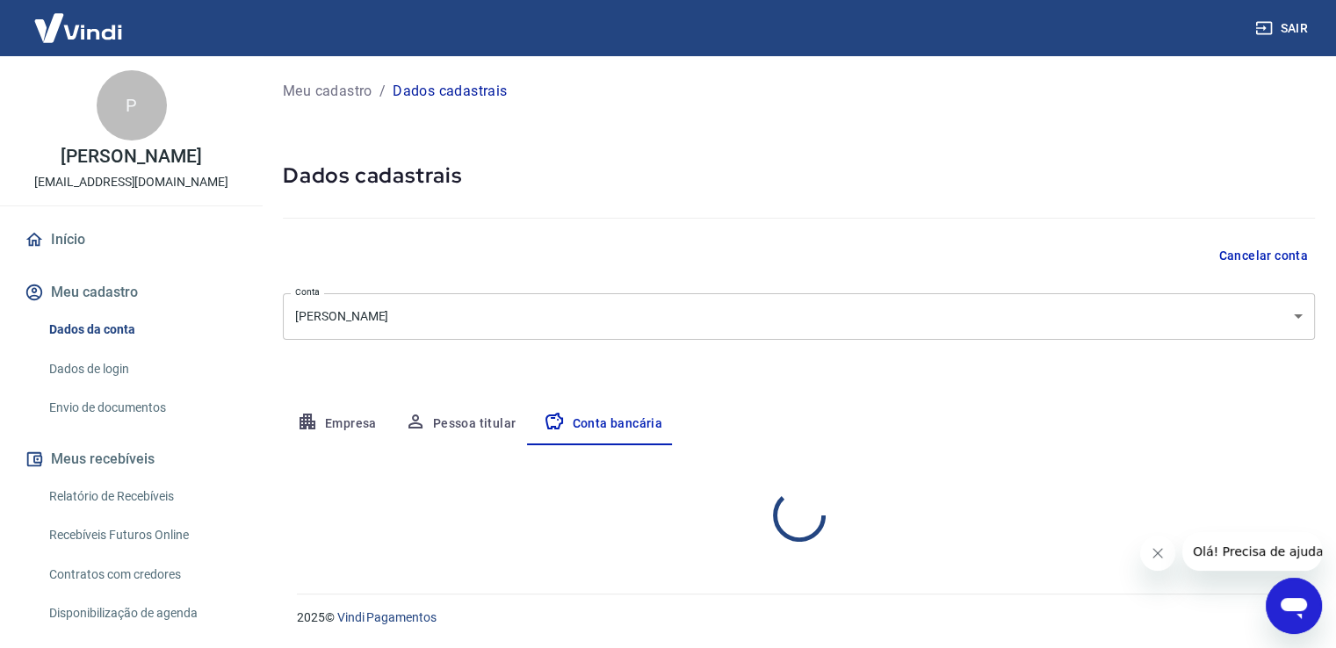
select select "1"
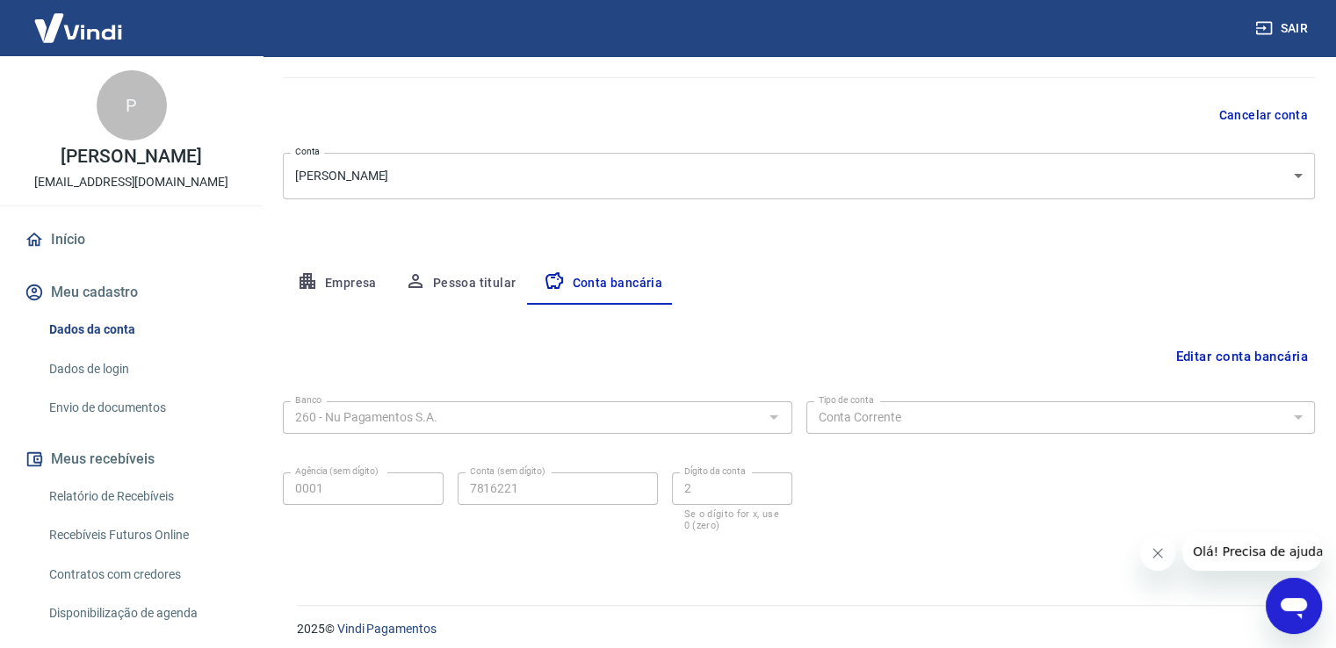
scroll to position [151, 0]
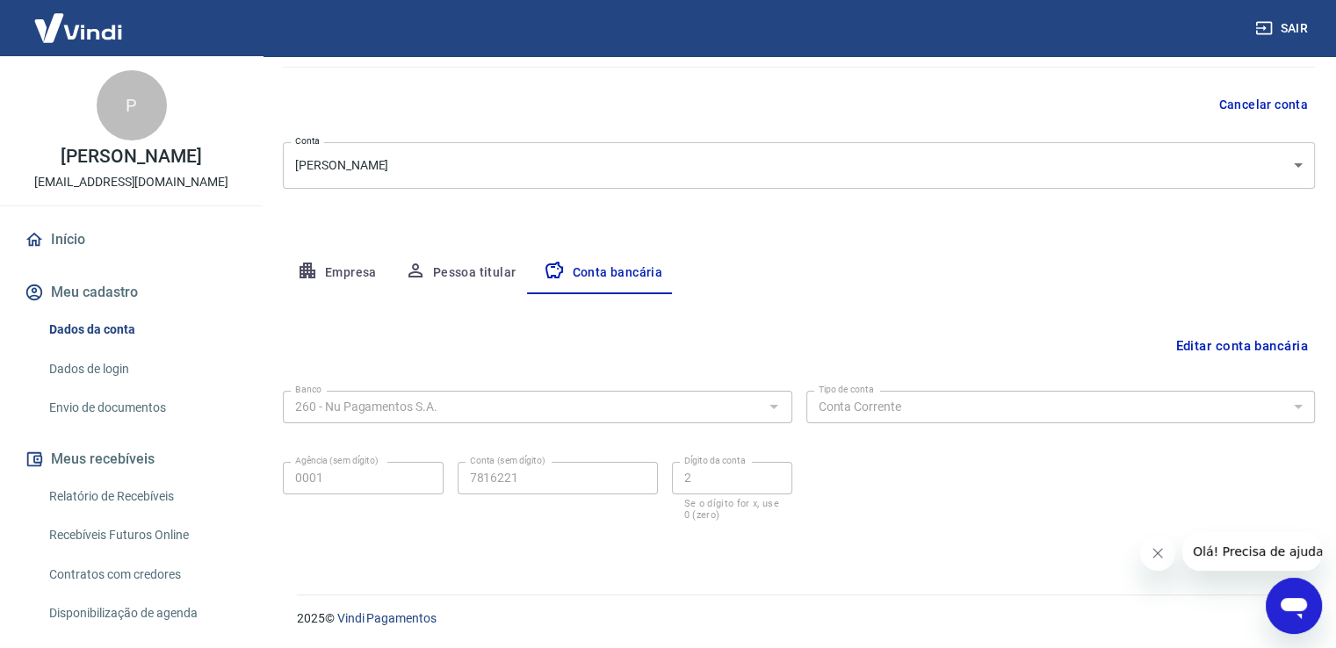
click at [1236, 340] on button "Editar conta bancária" at bounding box center [1241, 345] width 147 height 33
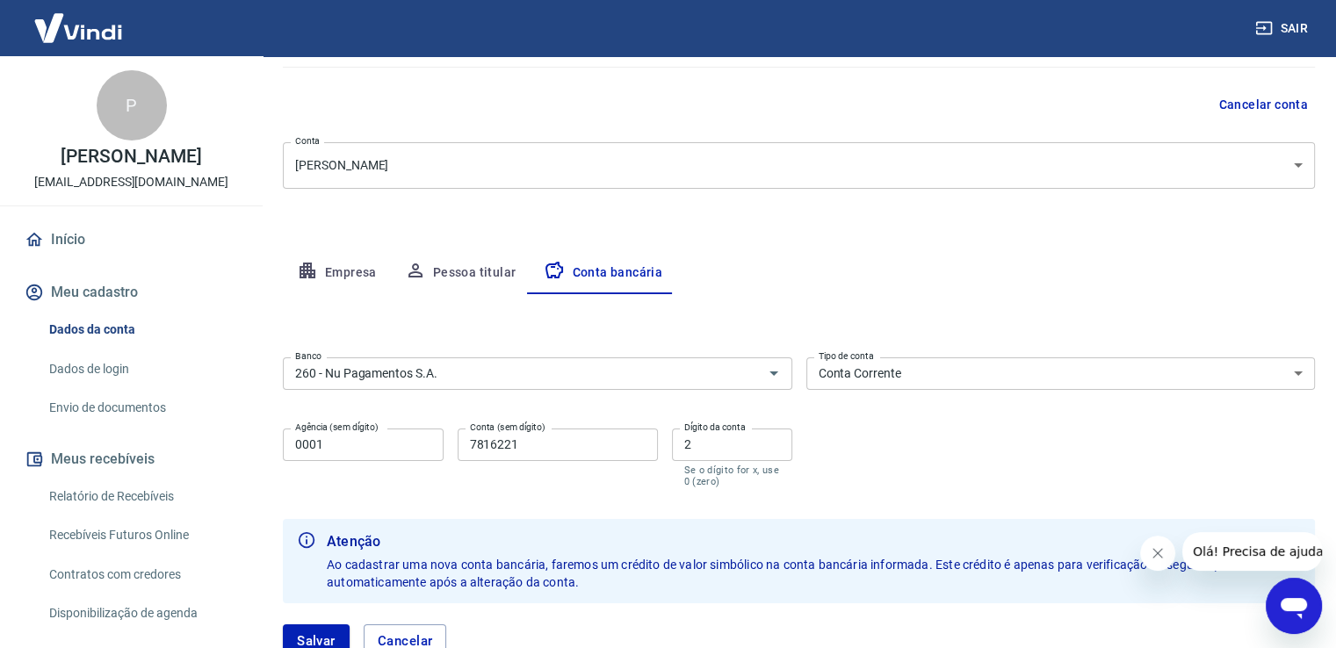
click at [547, 445] on input "7816221" at bounding box center [558, 445] width 200 height 32
click at [904, 490] on form "Banco 260 - Nu Pagamentos S.A. Banco Tipo de conta Conta Corrente Conta Poupanç…" at bounding box center [799, 514] width 1032 height 328
drag, startPoint x: 534, startPoint y: 446, endPoint x: 432, endPoint y: 440, distance: 102.1
click at [432, 441] on div "Agência (sem dígito) 0001 Agência (sem dígito) Conta (sem dígito) 7816221 Conta…" at bounding box center [537, 456] width 509 height 69
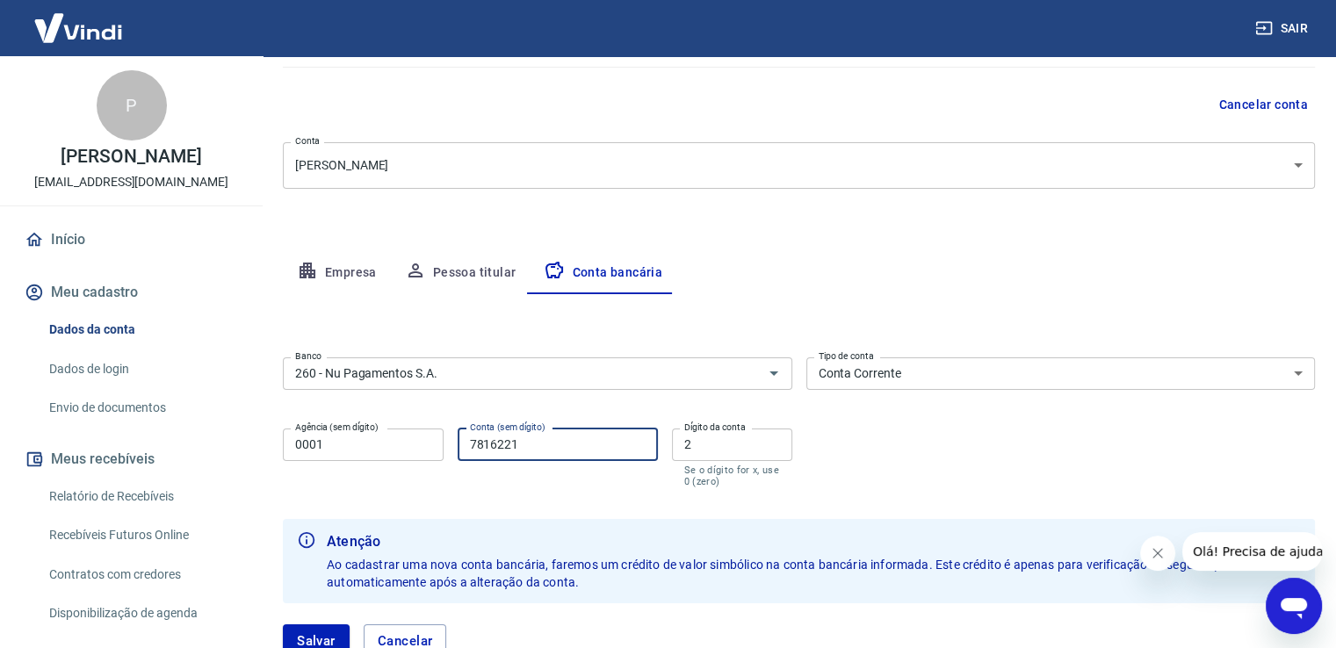
paste input "501204950"
type input "501204950"
click at [716, 432] on label "Dígito da conta" at bounding box center [714, 427] width 61 height 13
click at [716, 432] on input "2" at bounding box center [732, 445] width 120 height 32
click at [716, 432] on label "Dígito da conta" at bounding box center [714, 427] width 61 height 13
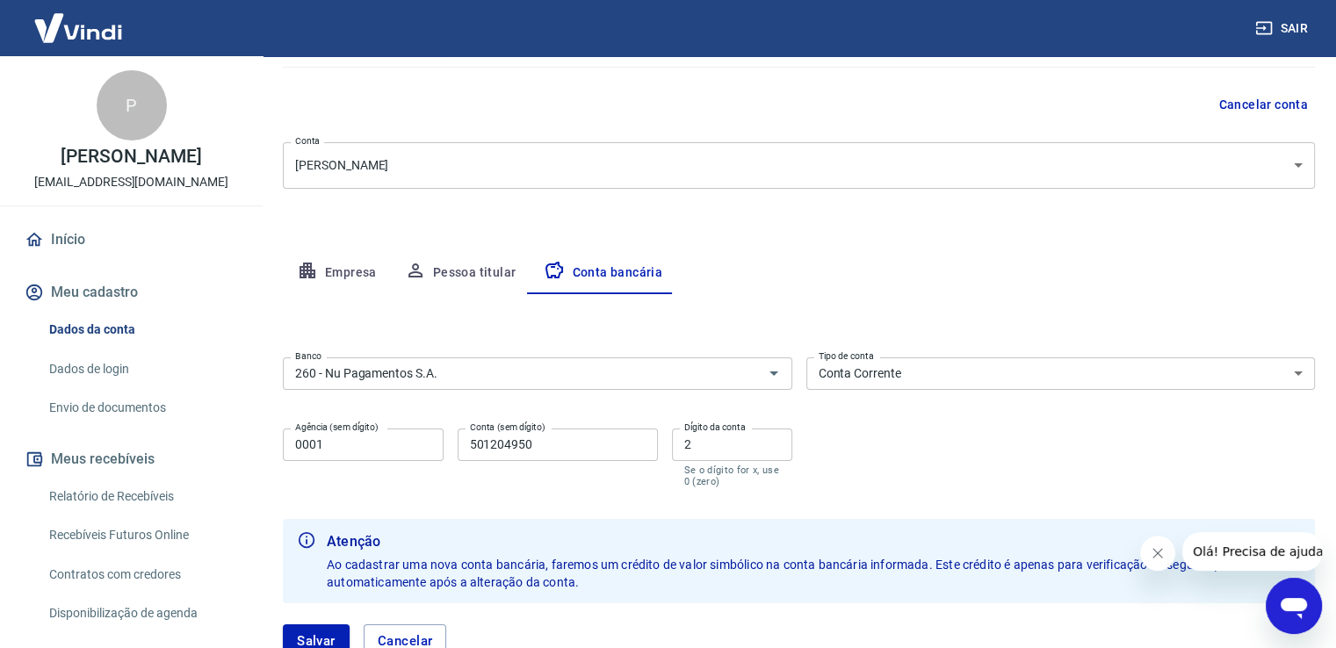
click at [716, 432] on input "2" at bounding box center [732, 445] width 120 height 32
click at [715, 436] on input "2" at bounding box center [732, 445] width 120 height 32
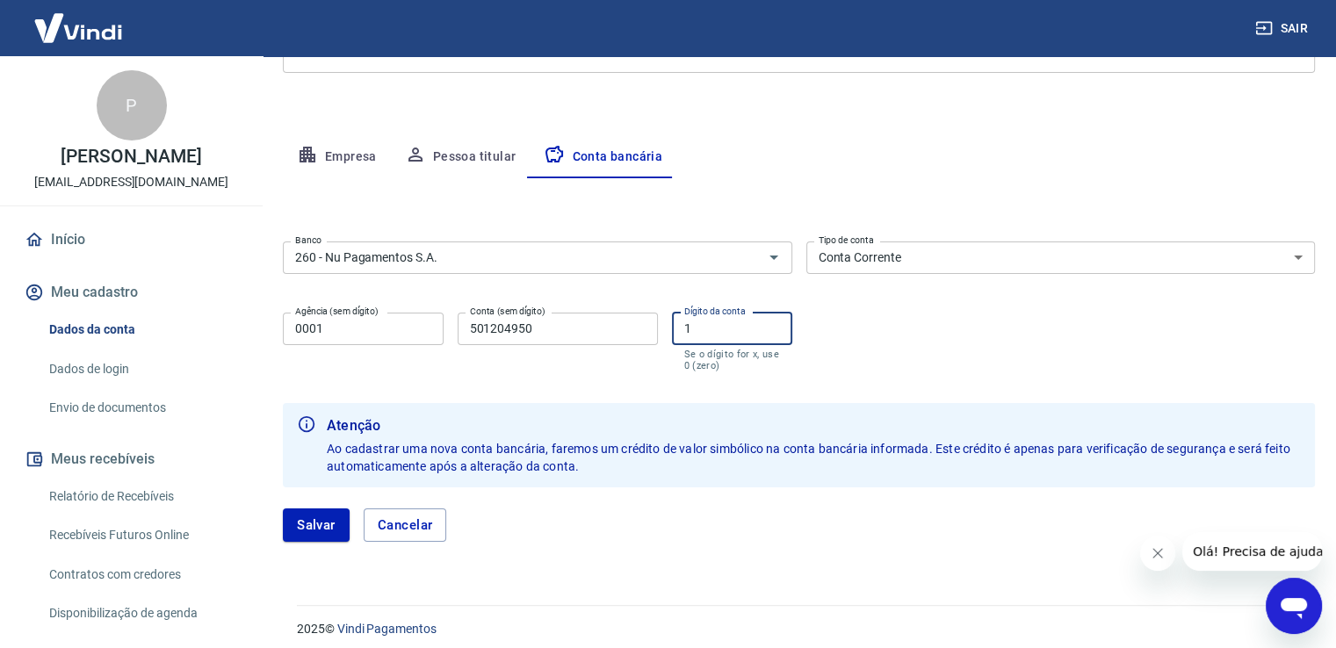
scroll to position [277, 0]
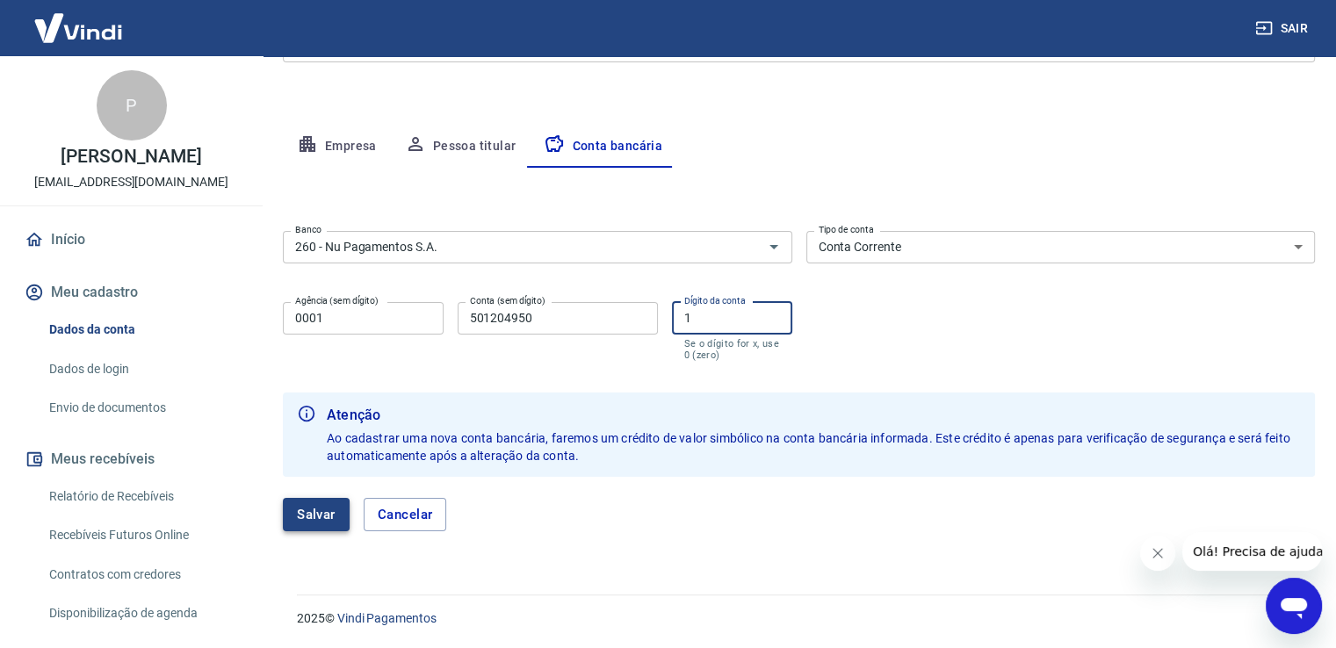
type input "1"
click at [323, 515] on button "Salvar" at bounding box center [316, 514] width 67 height 33
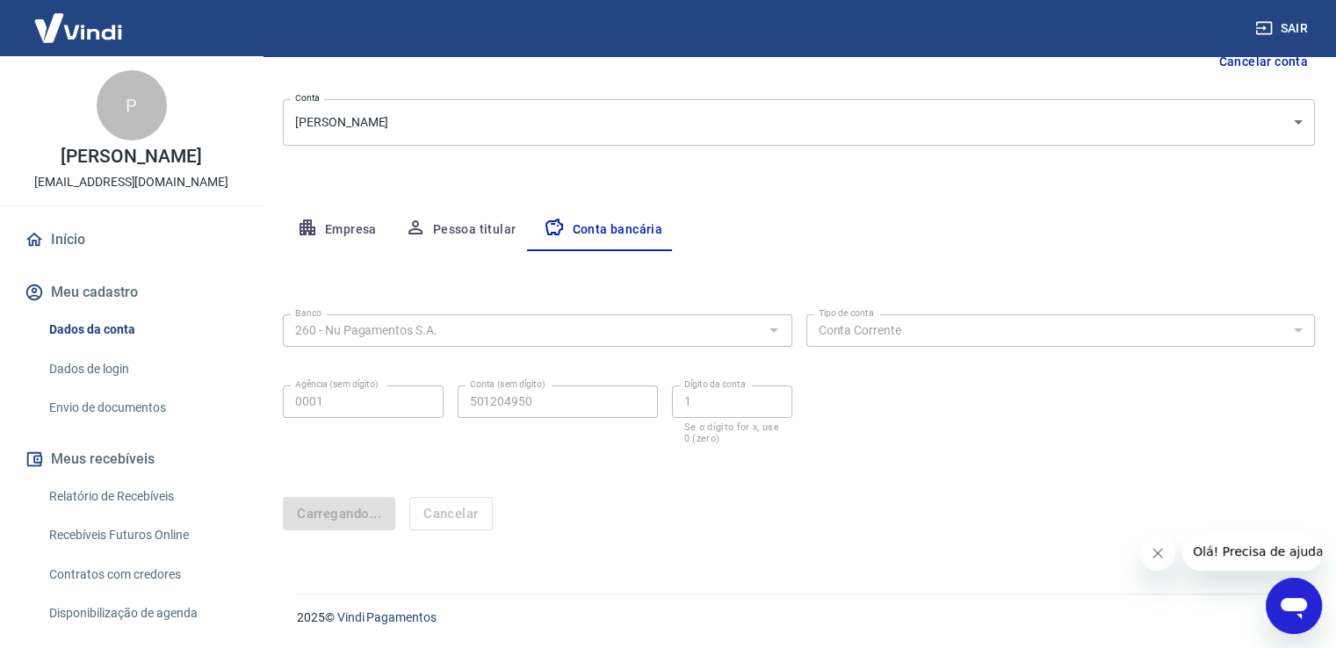
scroll to position [0, 0]
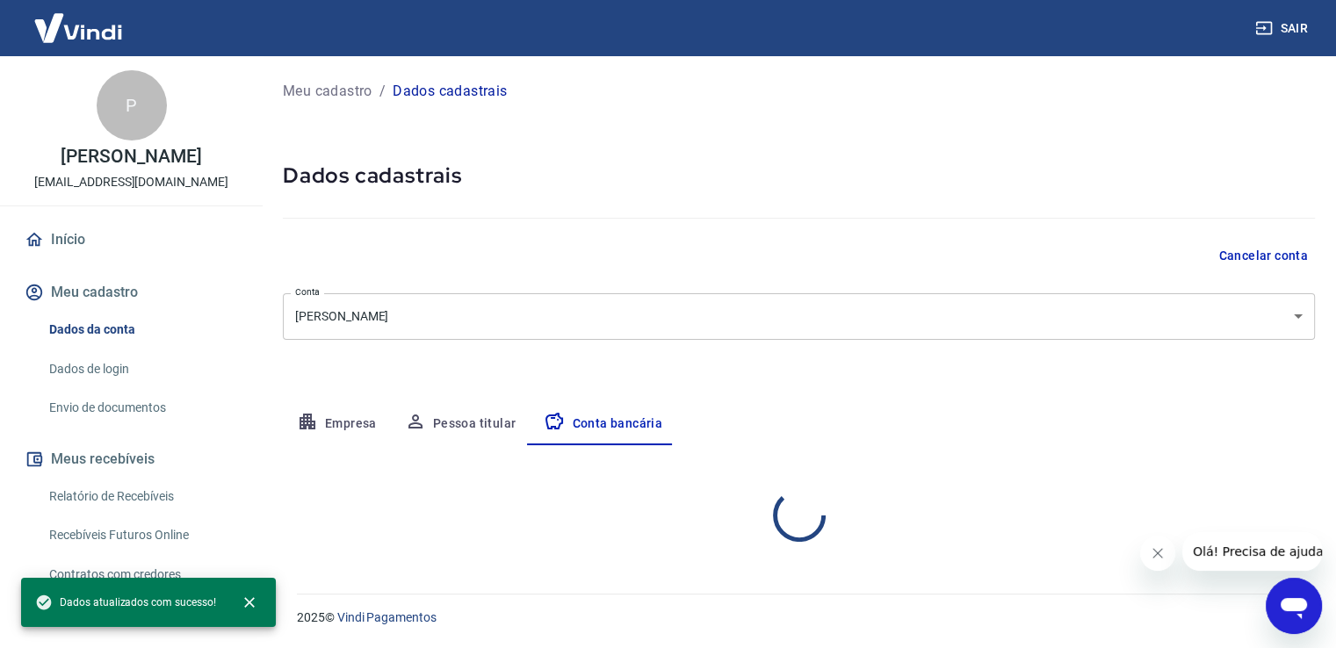
select select "1"
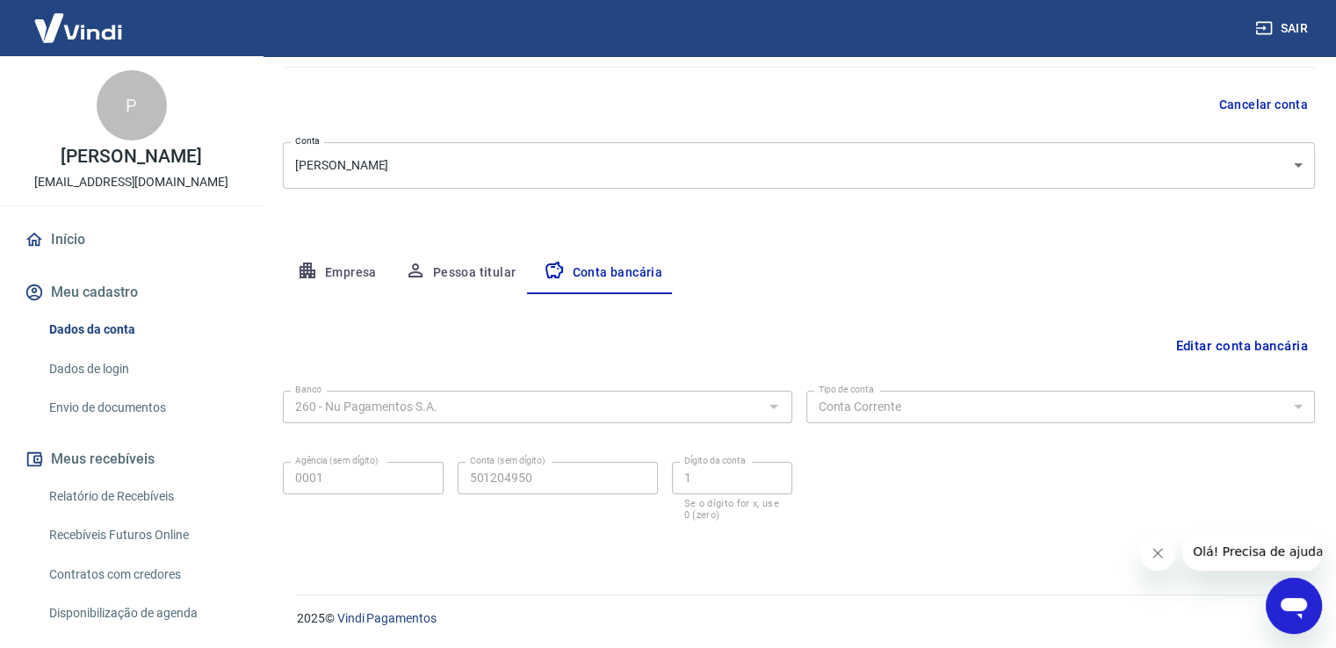
click at [53, 238] on link "Início" at bounding box center [131, 239] width 220 height 39
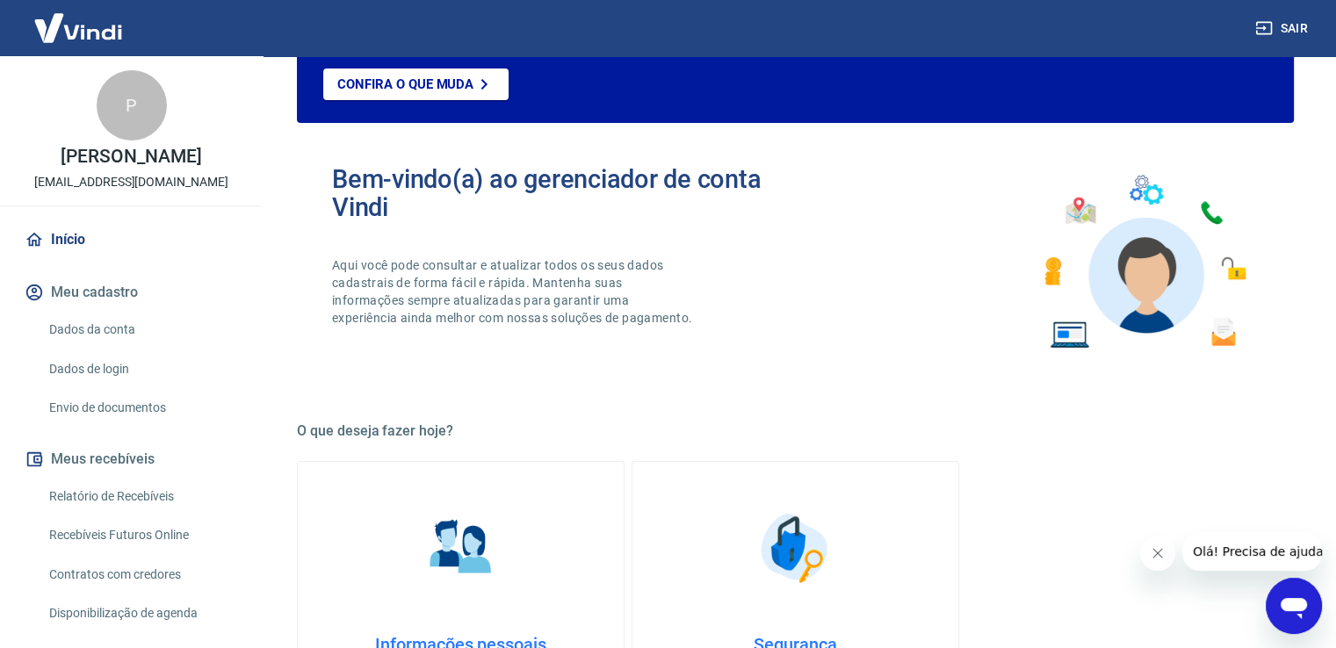
scroll to position [920, 0]
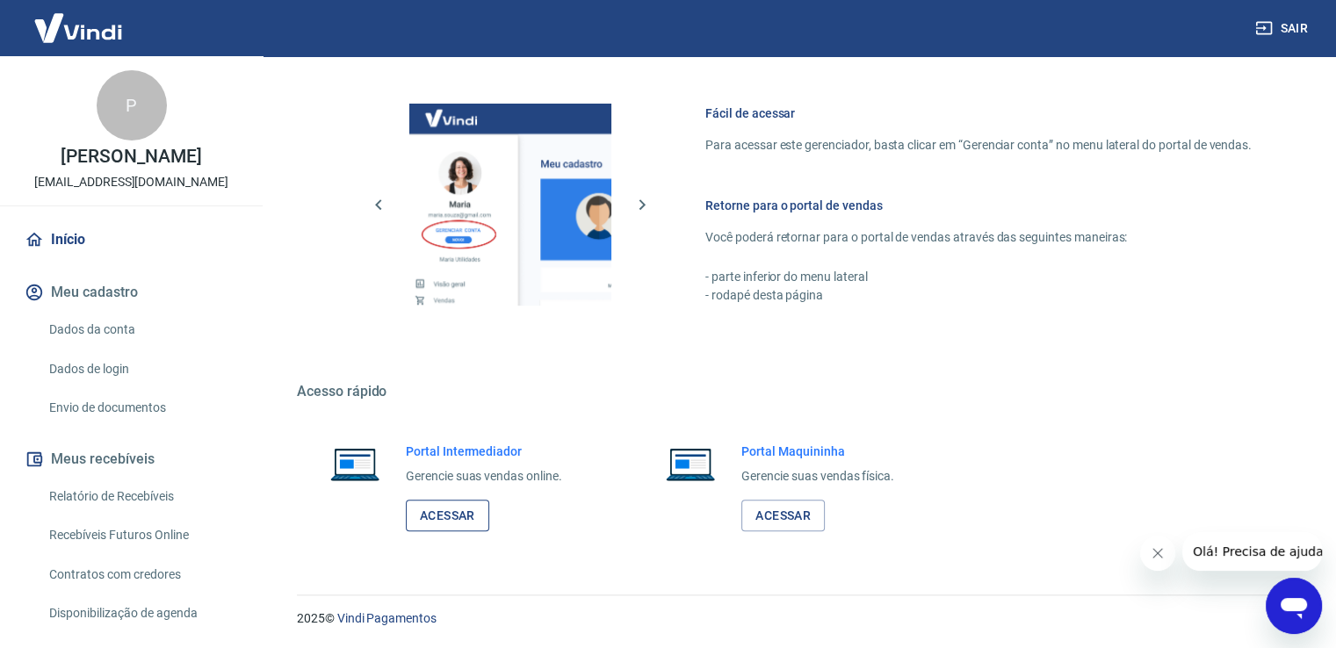
click at [440, 518] on link "Acessar" at bounding box center [447, 516] width 83 height 32
